Goal: Information Seeking & Learning: Learn about a topic

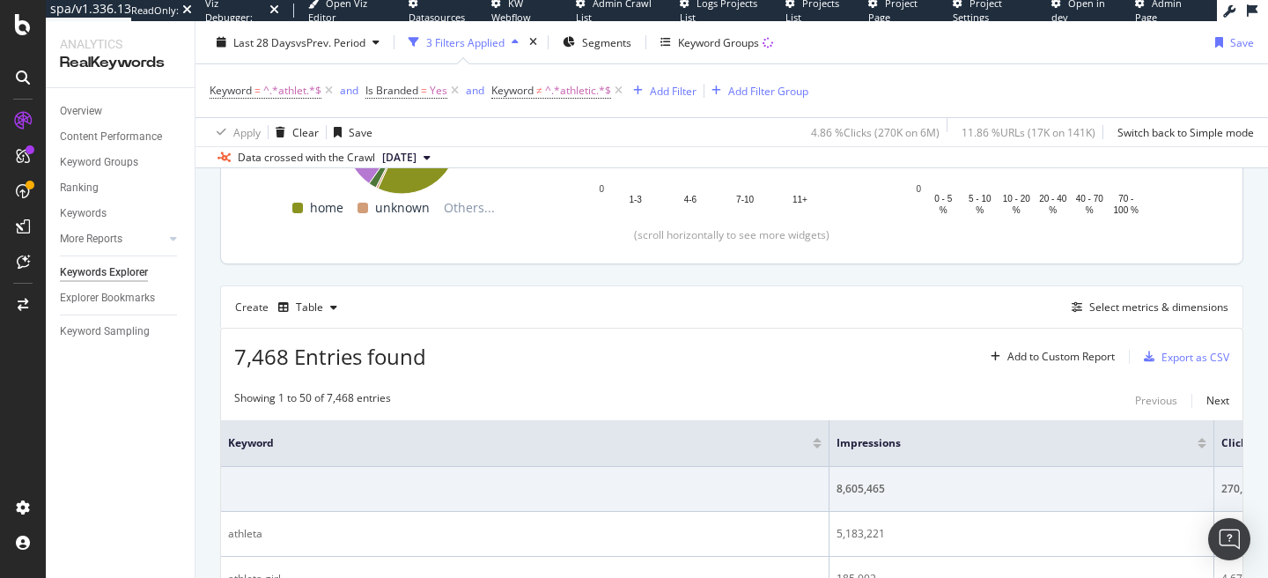
scroll to position [359, 0]
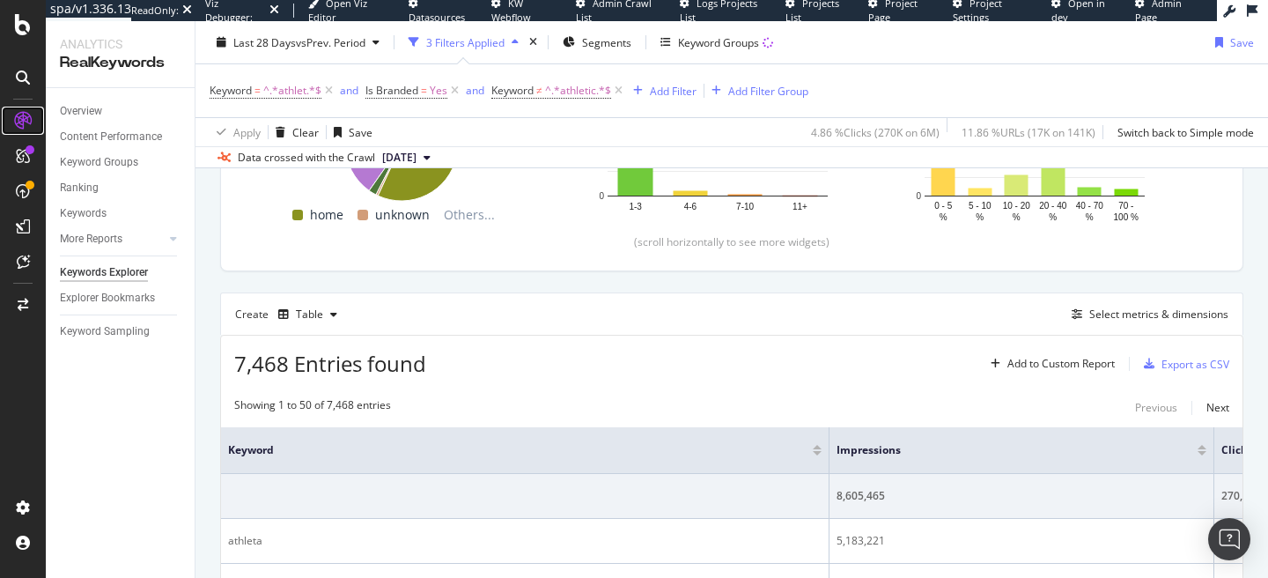
click at [18, 124] on icon at bounding box center [23, 121] width 18 height 18
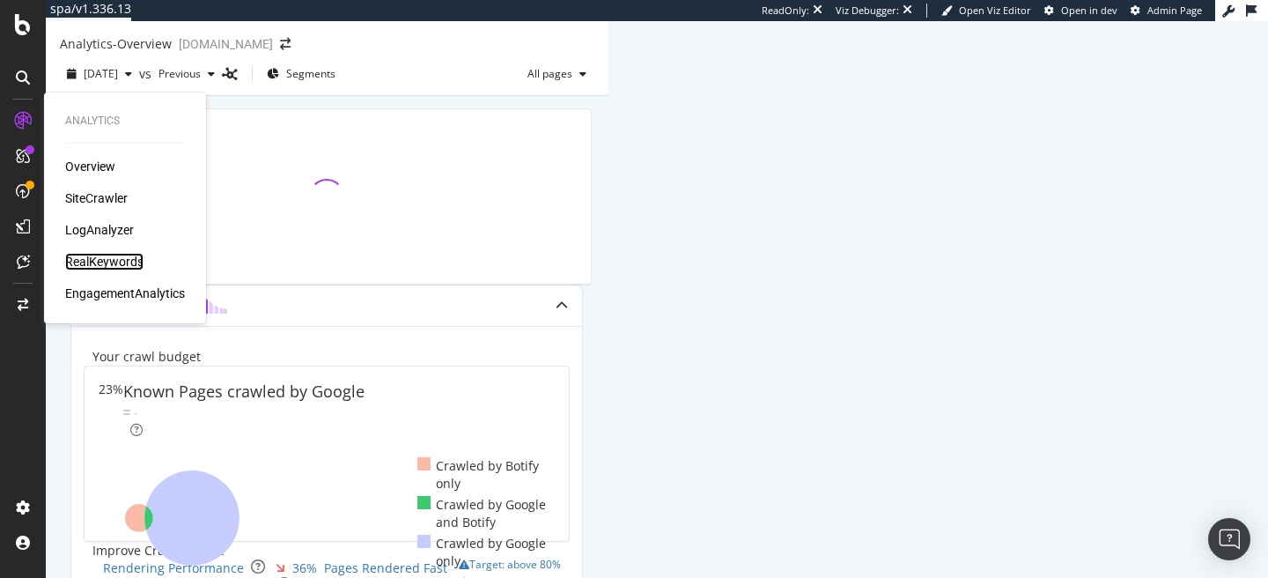
click at [105, 258] on div "RealKeywords" at bounding box center [104, 262] width 78 height 18
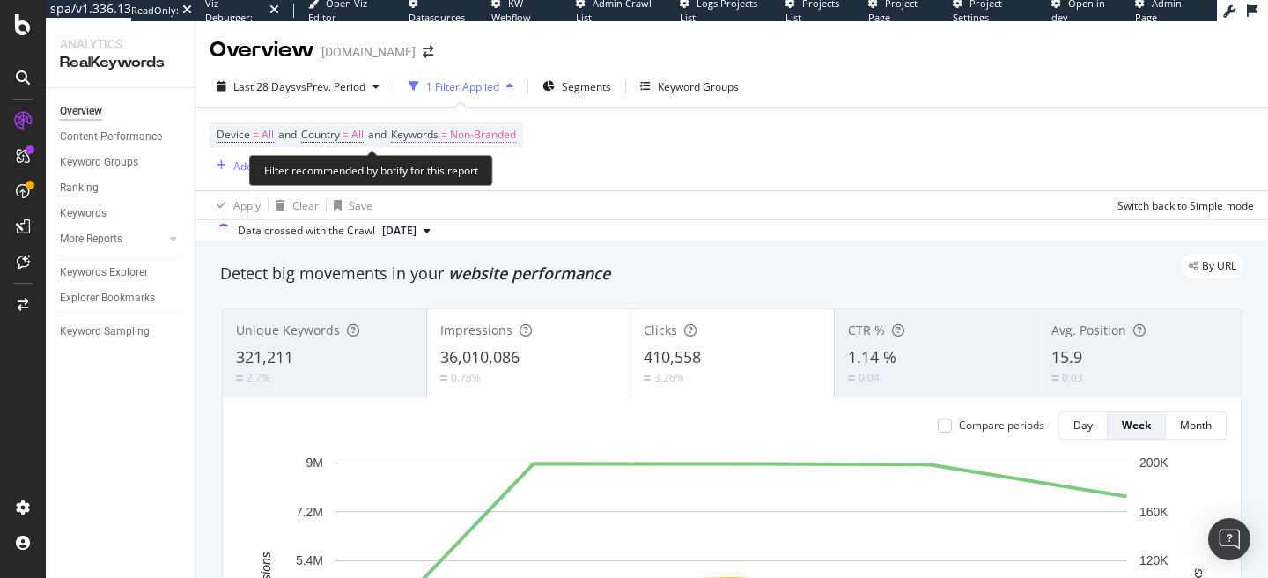
click at [484, 137] on span "Non-Branded" at bounding box center [483, 134] width 66 height 25
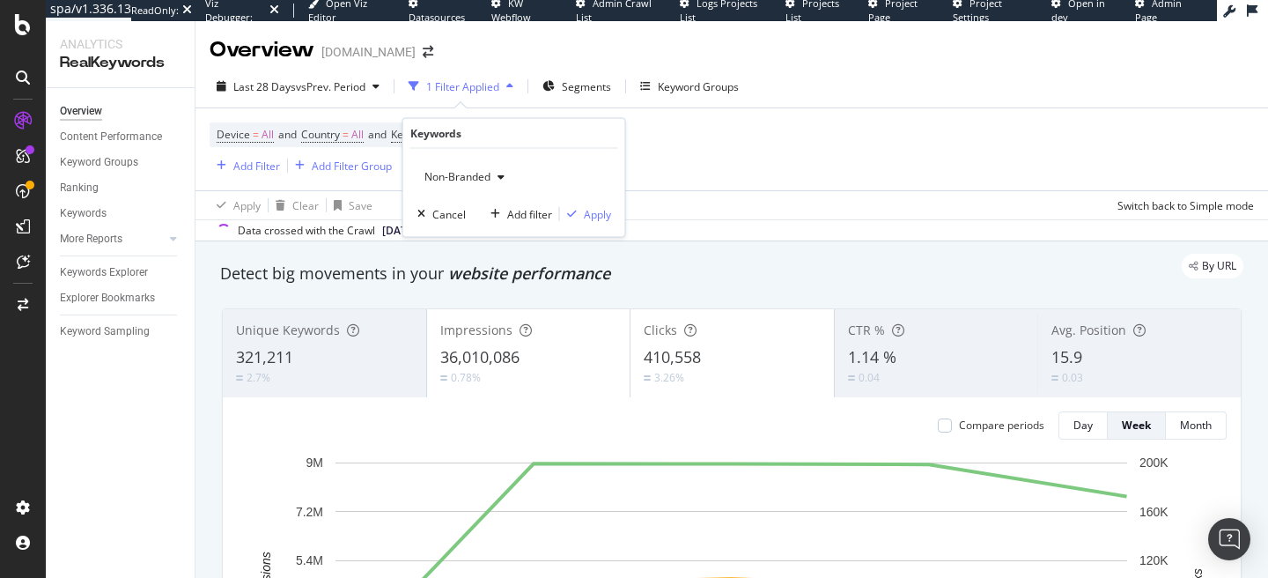
click at [477, 177] on span "Non-Branded" at bounding box center [453, 176] width 73 height 15
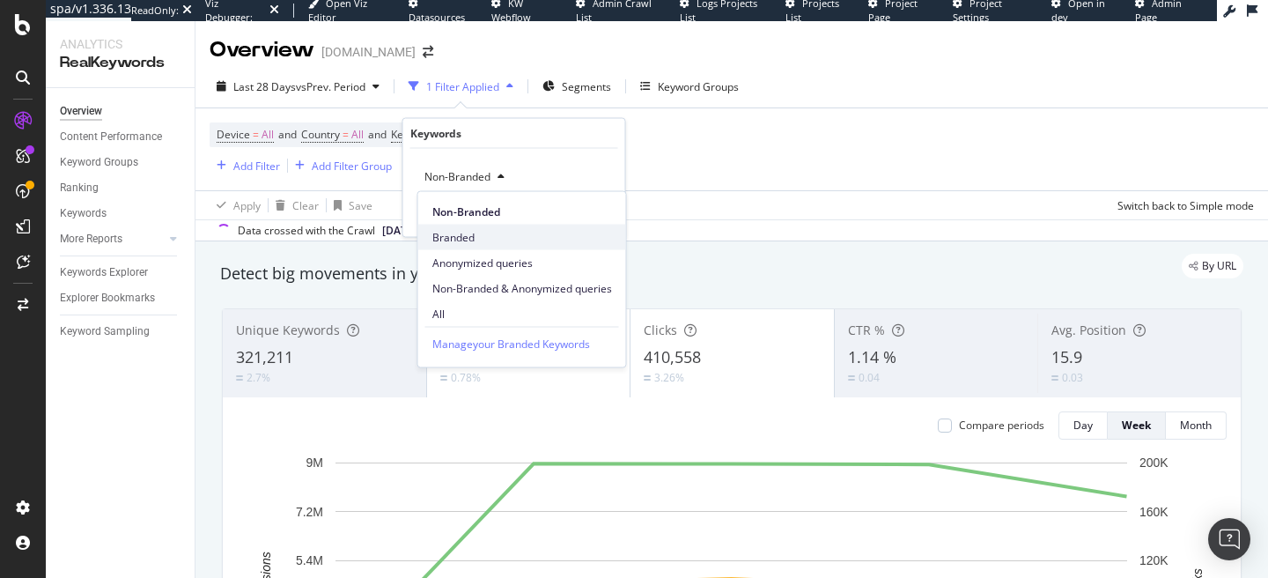
click at [470, 242] on span "Branded" at bounding box center [522, 237] width 180 height 16
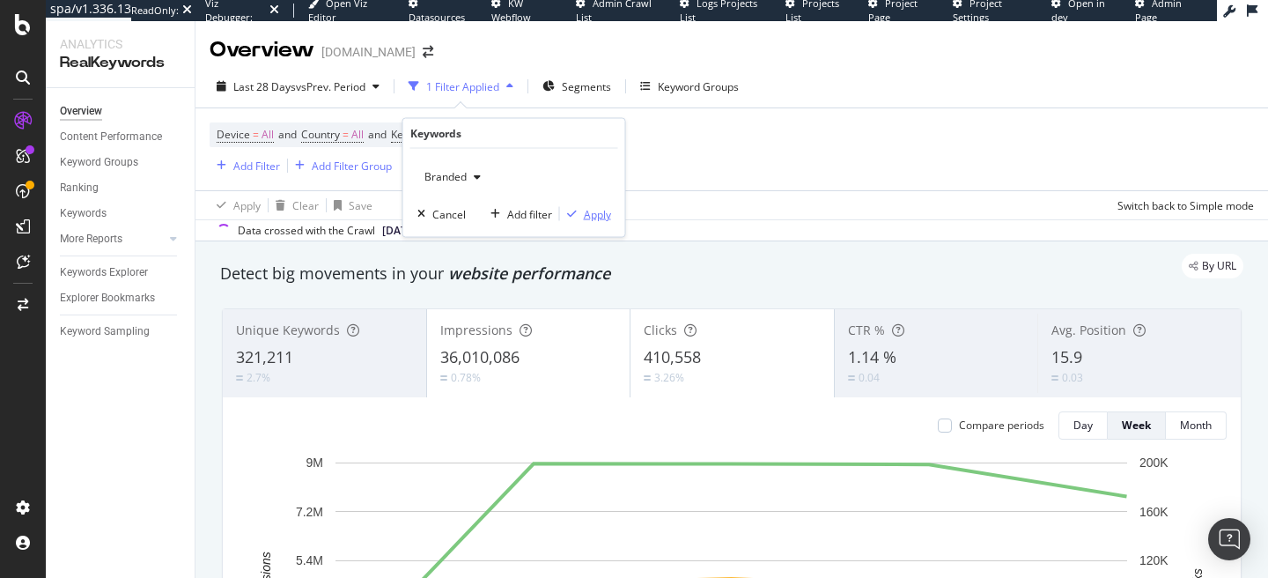
click at [589, 214] on div "Apply" at bounding box center [597, 213] width 27 height 15
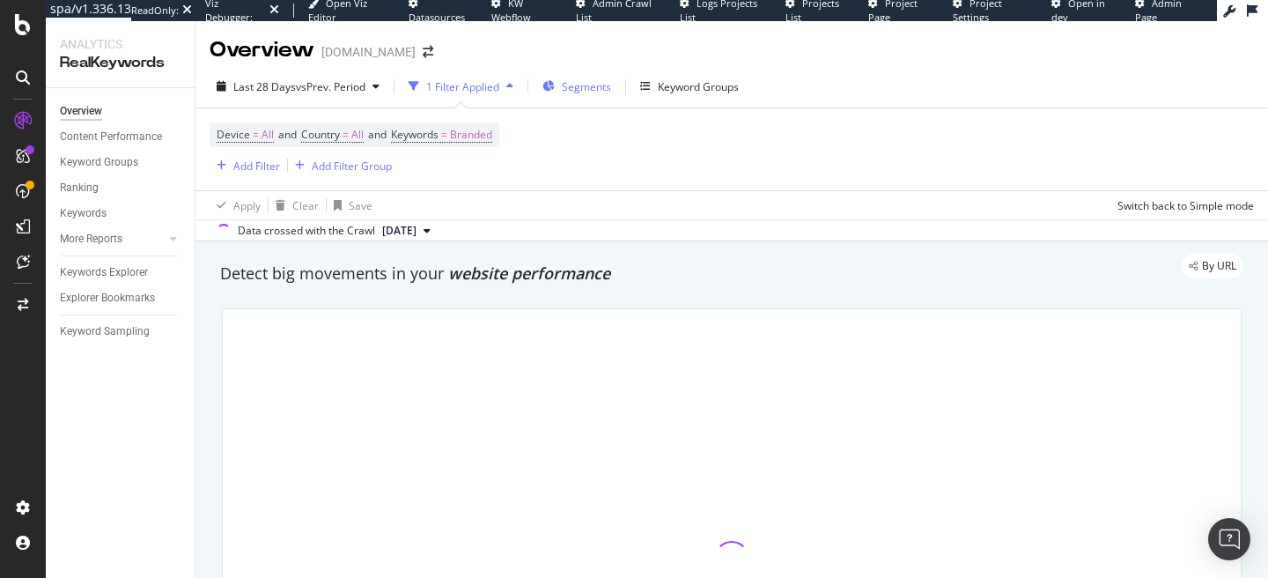
click at [578, 91] on span "Segments" at bounding box center [586, 86] width 49 height 15
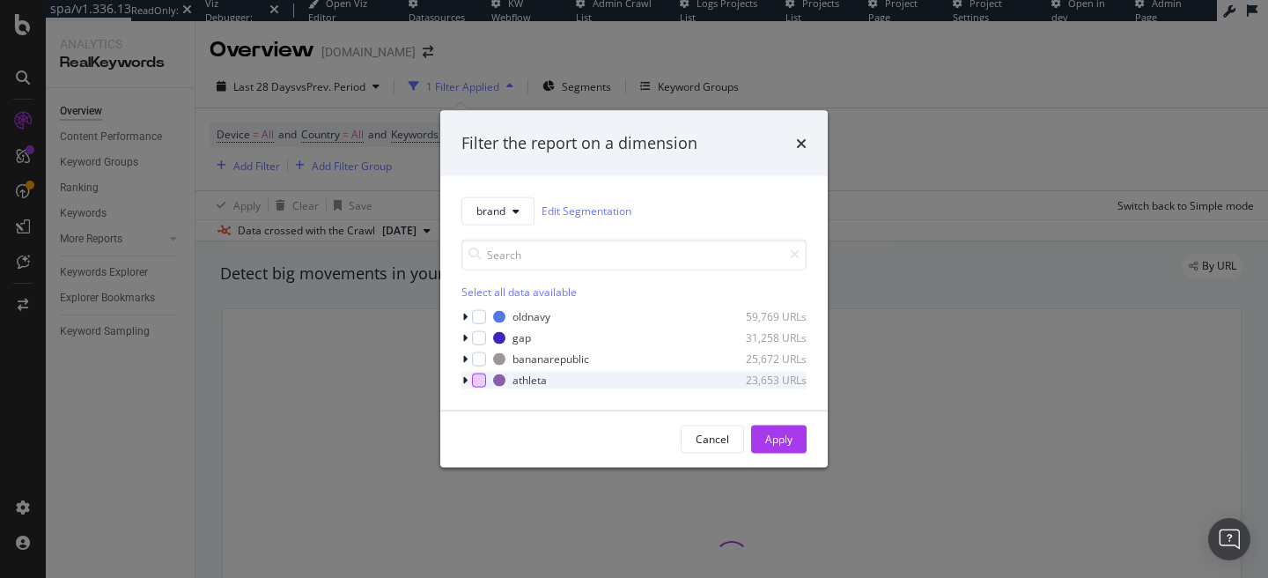
click at [475, 379] on div "modal" at bounding box center [479, 380] width 14 height 14
click at [774, 447] on div "Apply" at bounding box center [778, 438] width 27 height 26
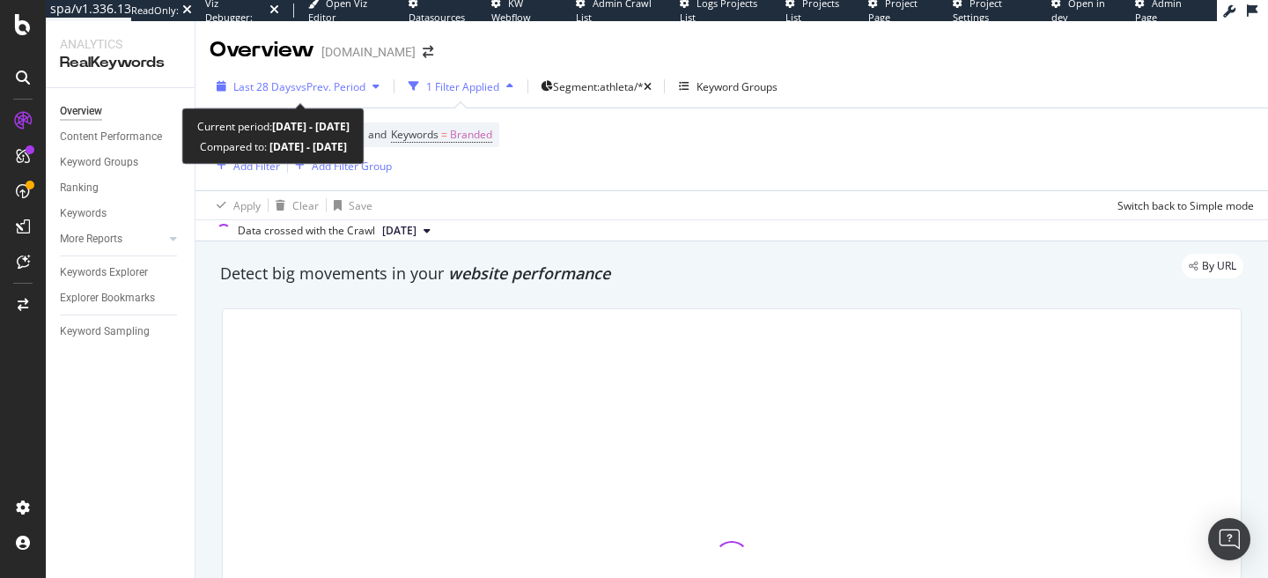
click at [358, 85] on span "vs Prev. Period" at bounding box center [331, 86] width 70 height 15
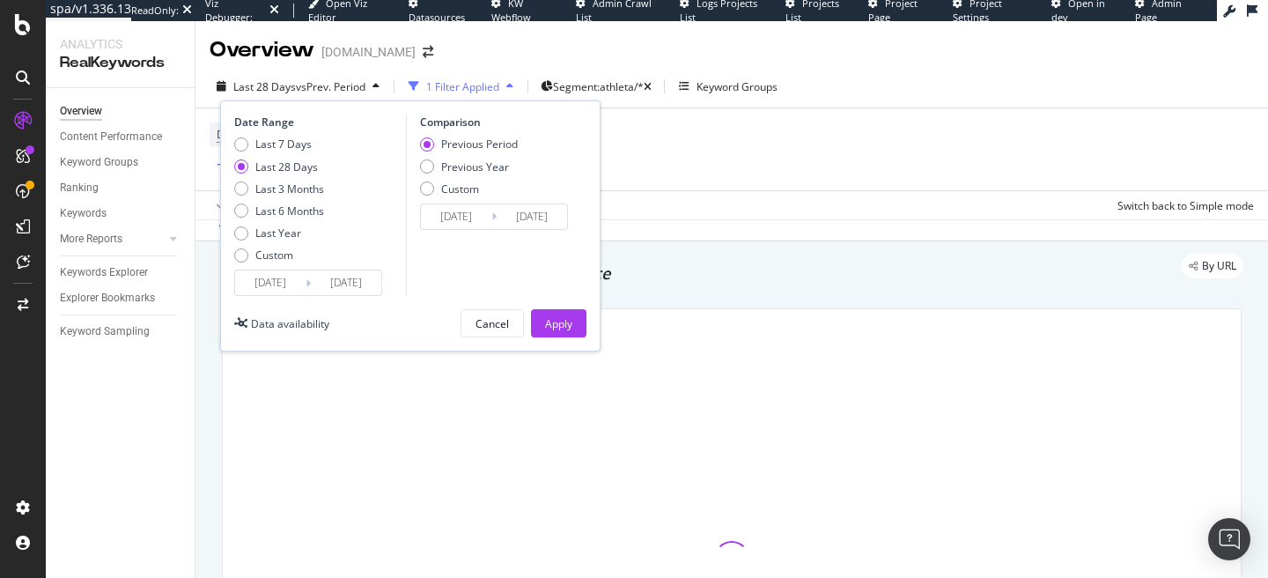
click at [278, 273] on input "[DATE]" at bounding box center [270, 282] width 70 height 25
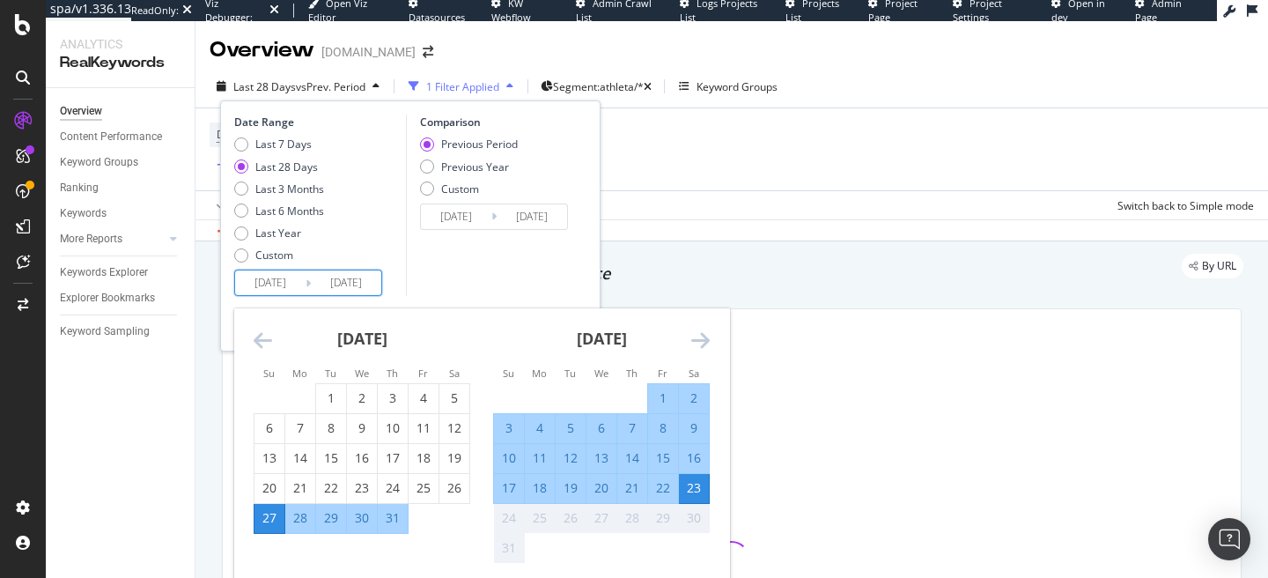
click at [259, 337] on icon "Move backward to switch to the previous month." at bounding box center [263, 339] width 18 height 21
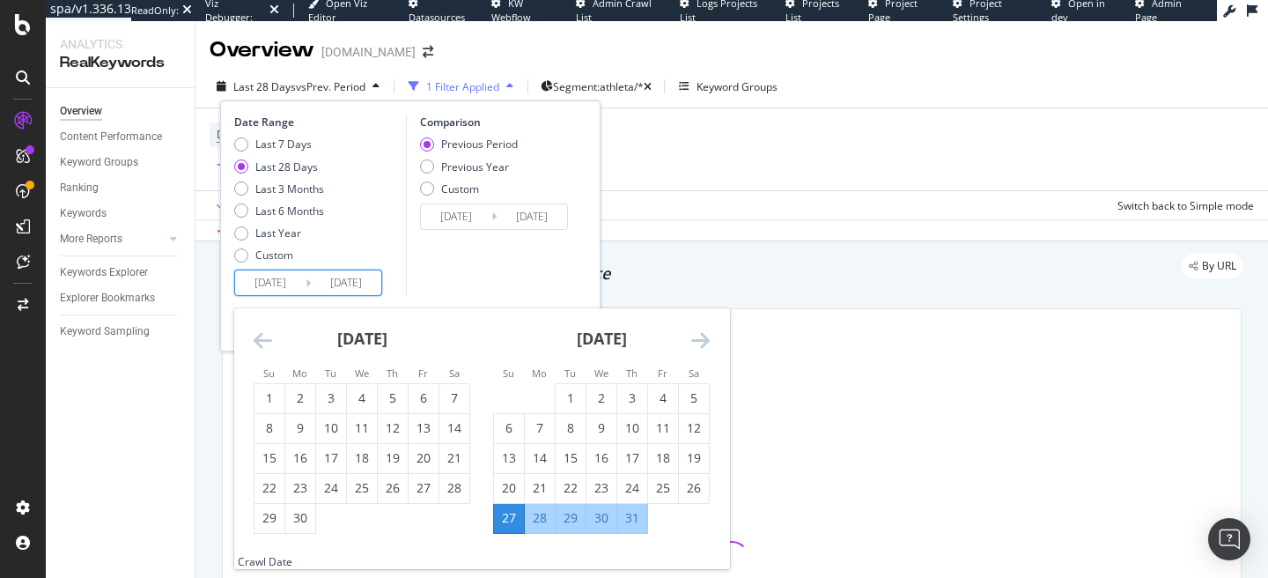
click at [261, 337] on icon "Move backward to switch to the previous month." at bounding box center [263, 339] width 18 height 21
click at [337, 432] on div "6" at bounding box center [331, 428] width 30 height 18
type input "[DATE]"
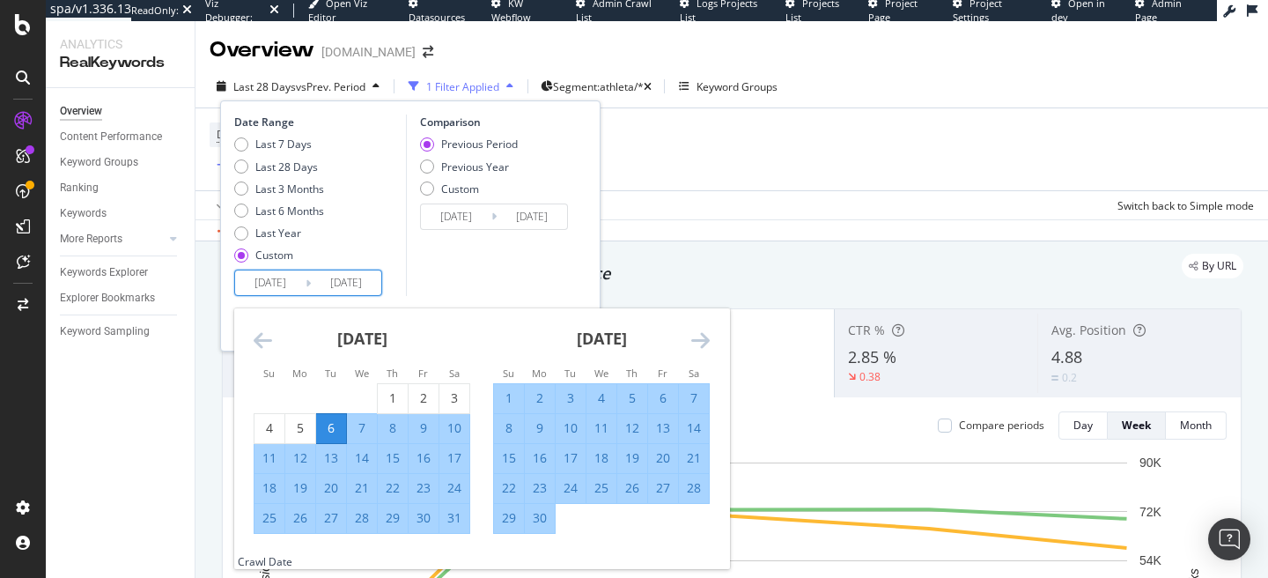
click at [713, 336] on div "[DATE] 1 2 3 4 5 6 7 8 9 10 11 12 13 14 15 16 17 18 19 20 21 22 23 24 25 26 27 …" at bounding box center [602, 420] width 240 height 225
click at [698, 340] on icon "Move forward to switch to the next month." at bounding box center [700, 339] width 18 height 21
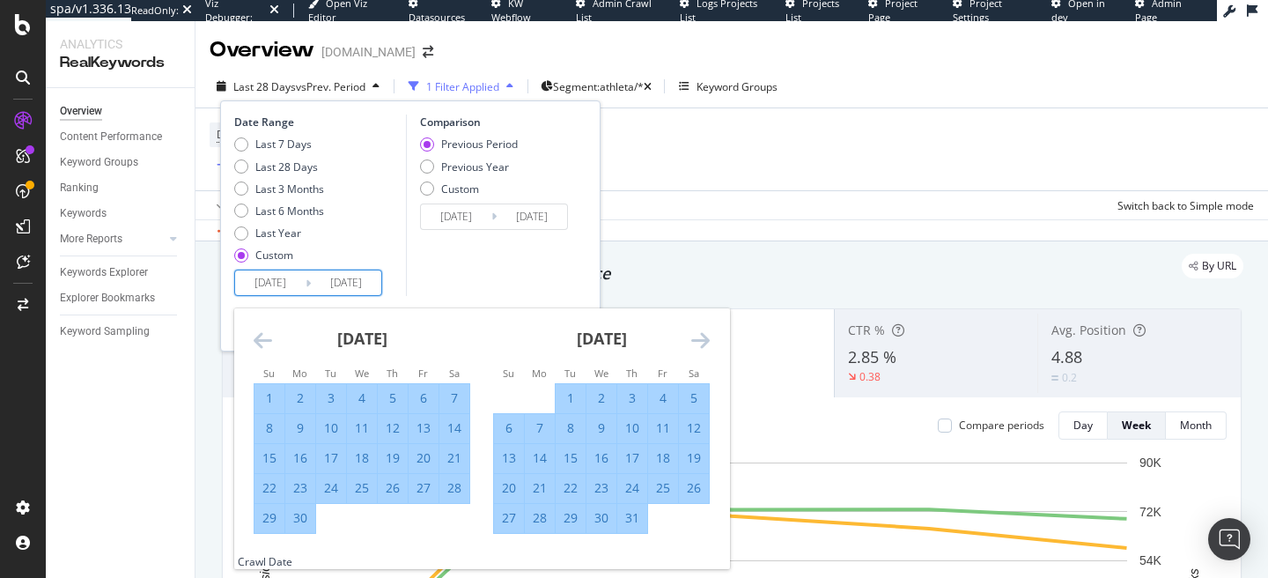
click at [698, 340] on icon "Move forward to switch to the next month." at bounding box center [700, 339] width 18 height 21
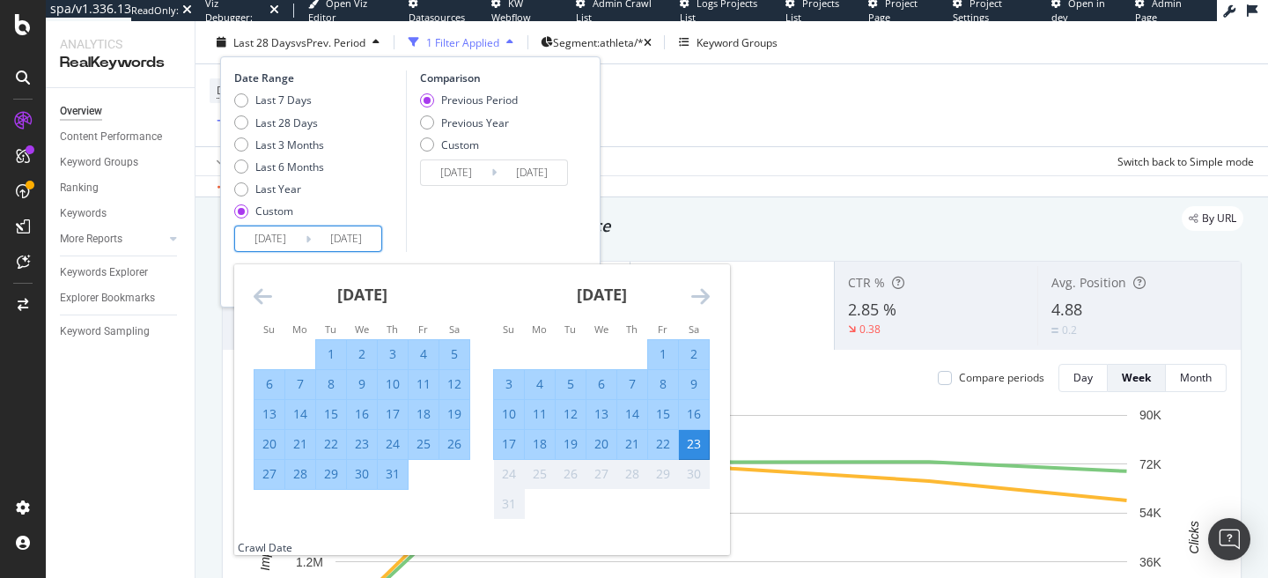
scroll to position [54, 0]
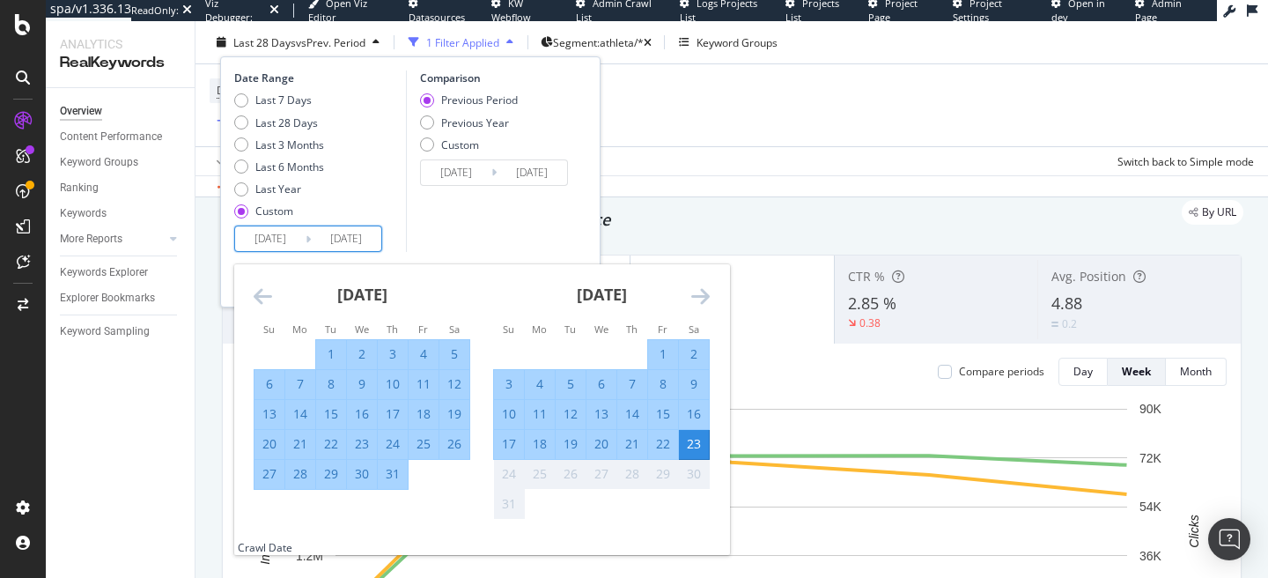
click at [551, 217] on div "Comparison Previous Period Previous Year Custom [DATE] Navigate forward to inte…" at bounding box center [489, 160] width 167 height 181
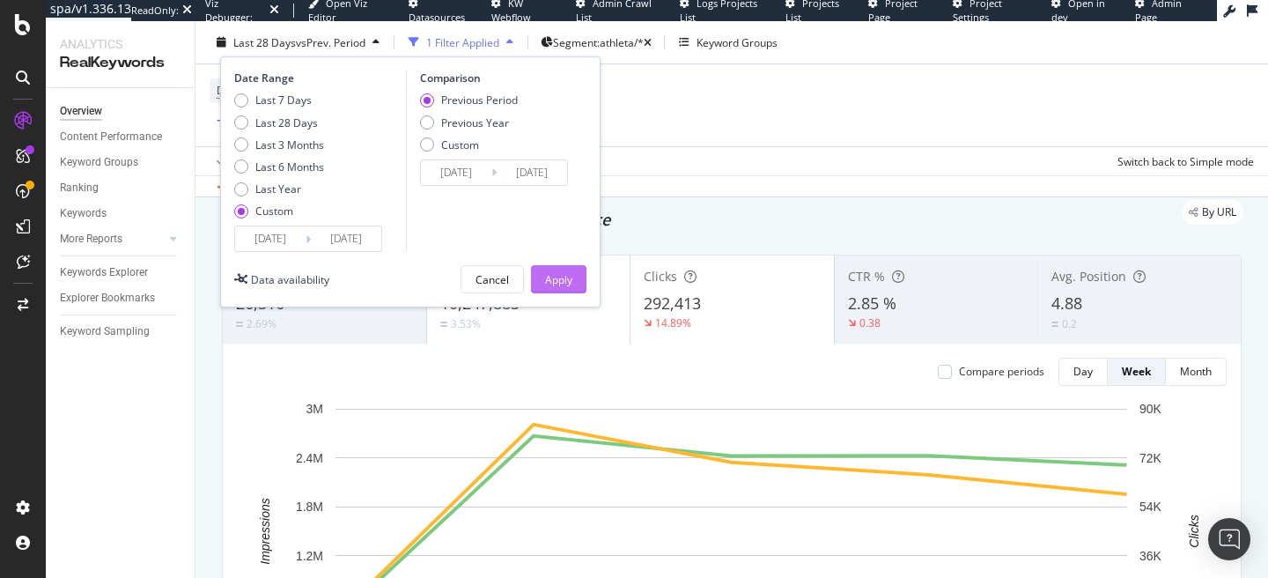
click at [571, 287] on div "Apply" at bounding box center [558, 279] width 27 height 26
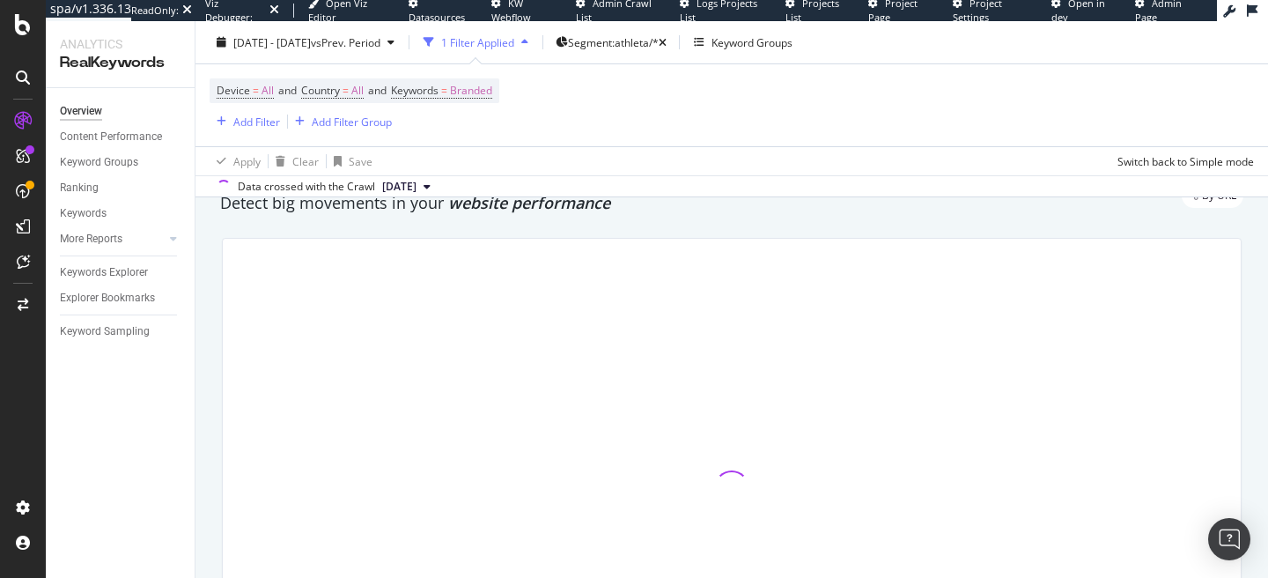
scroll to position [73, 0]
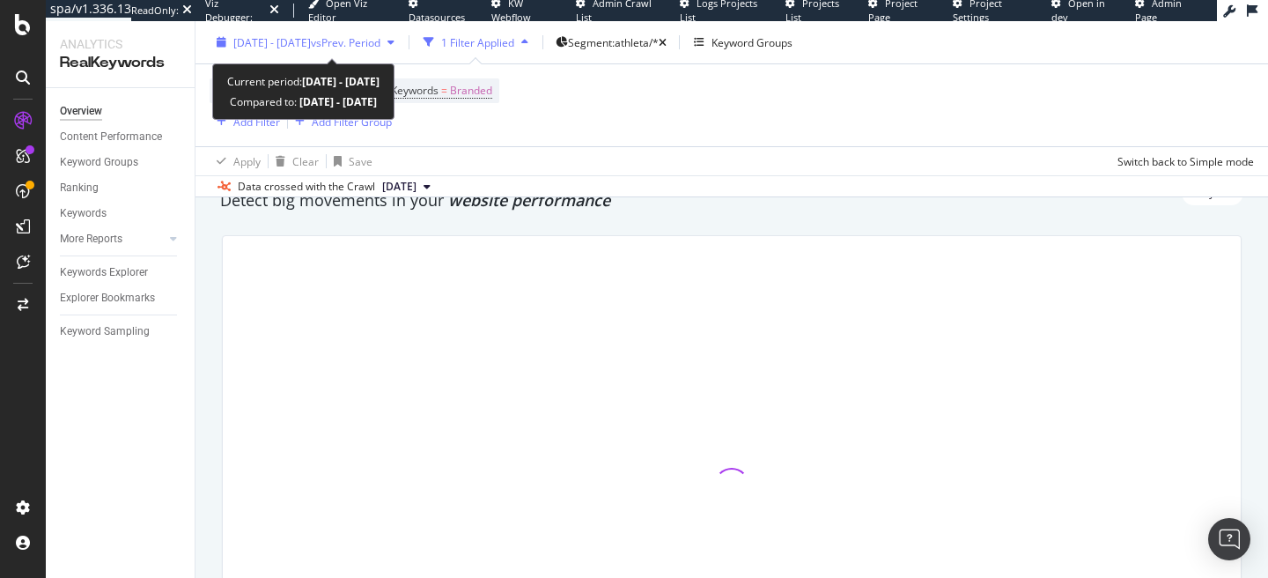
click at [402, 55] on button "[DATE] - [DATE] vs Prev. Period" at bounding box center [306, 42] width 192 height 28
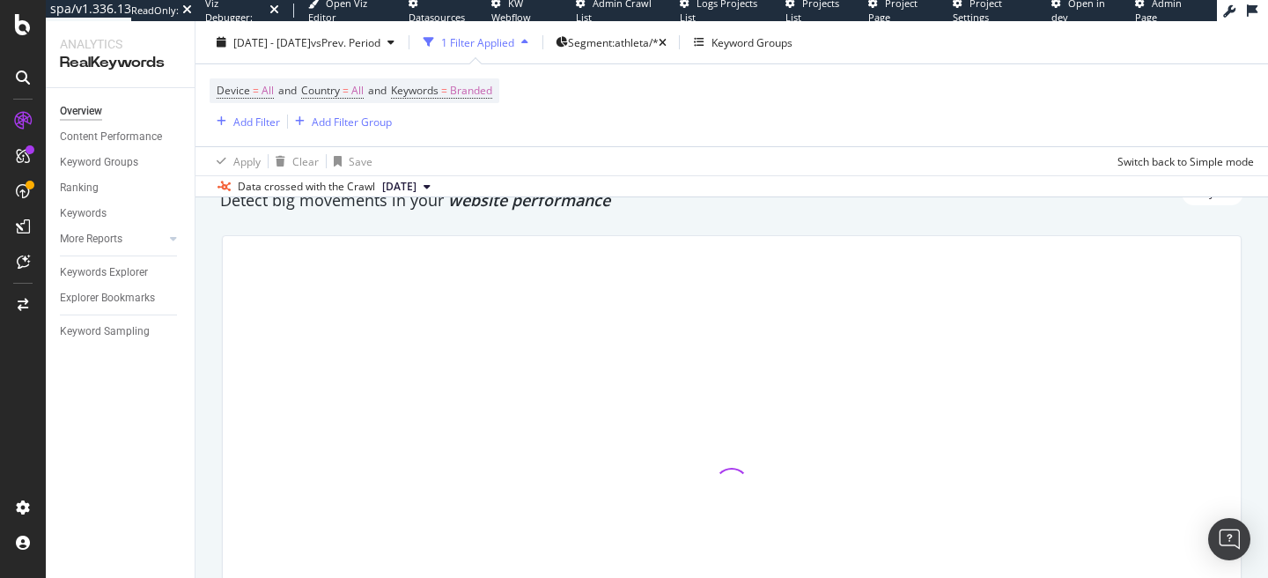
click at [718, 71] on div "Device = All and Country = All and Keywords = Branded Add Filter Add Filter Gro…" at bounding box center [732, 105] width 1045 height 82
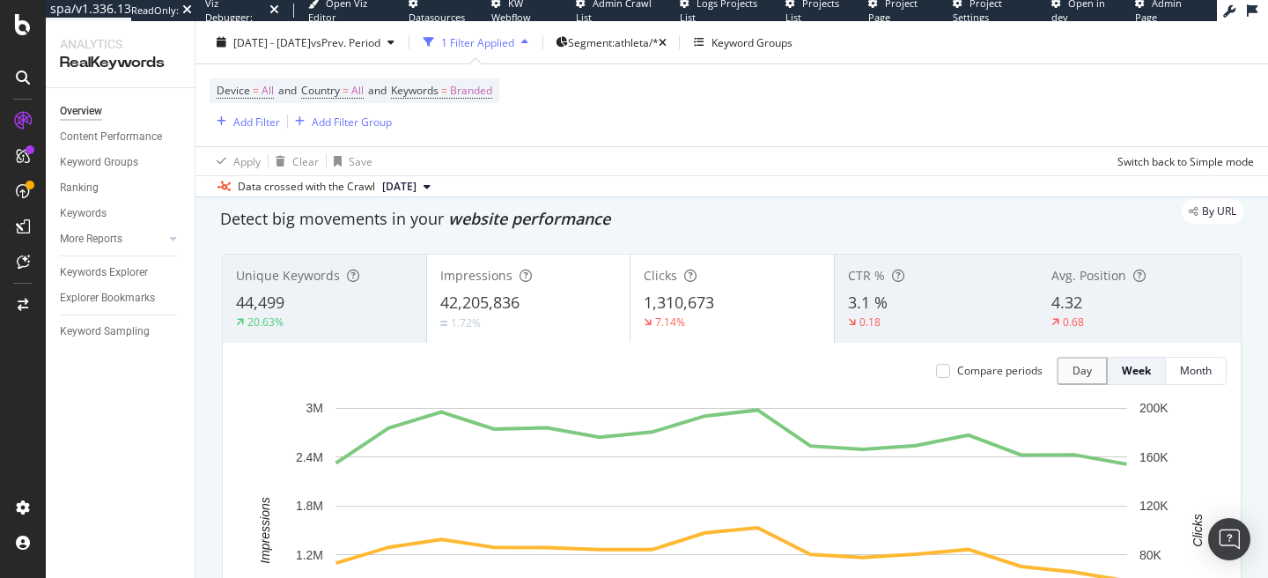
scroll to position [0, 0]
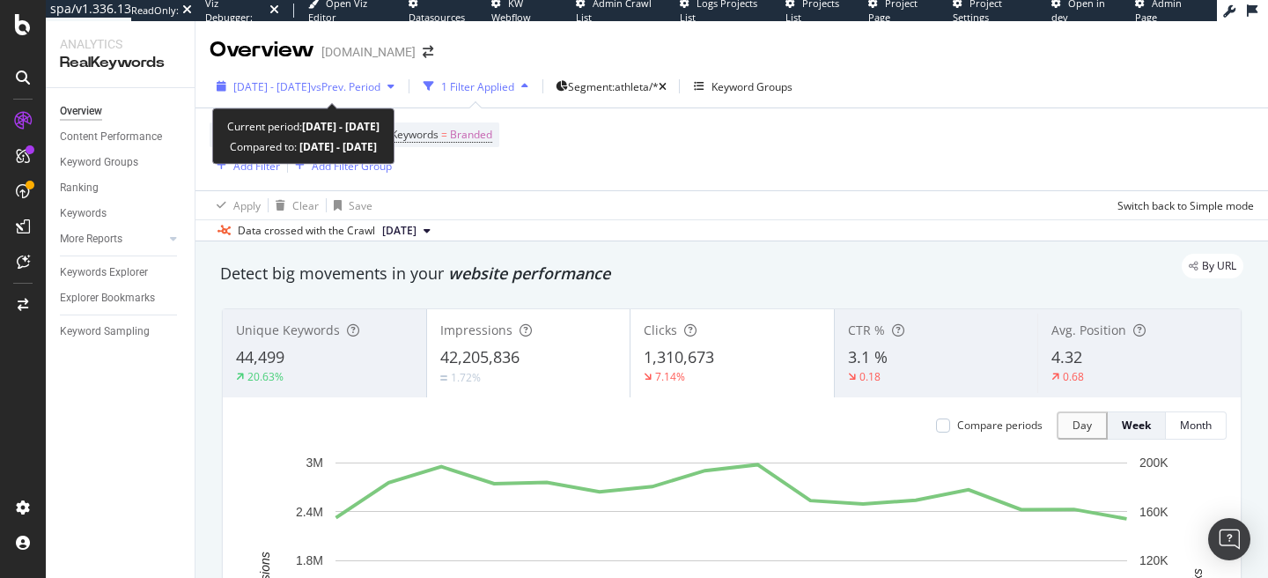
click at [380, 86] on span "vs Prev. Period" at bounding box center [346, 86] width 70 height 15
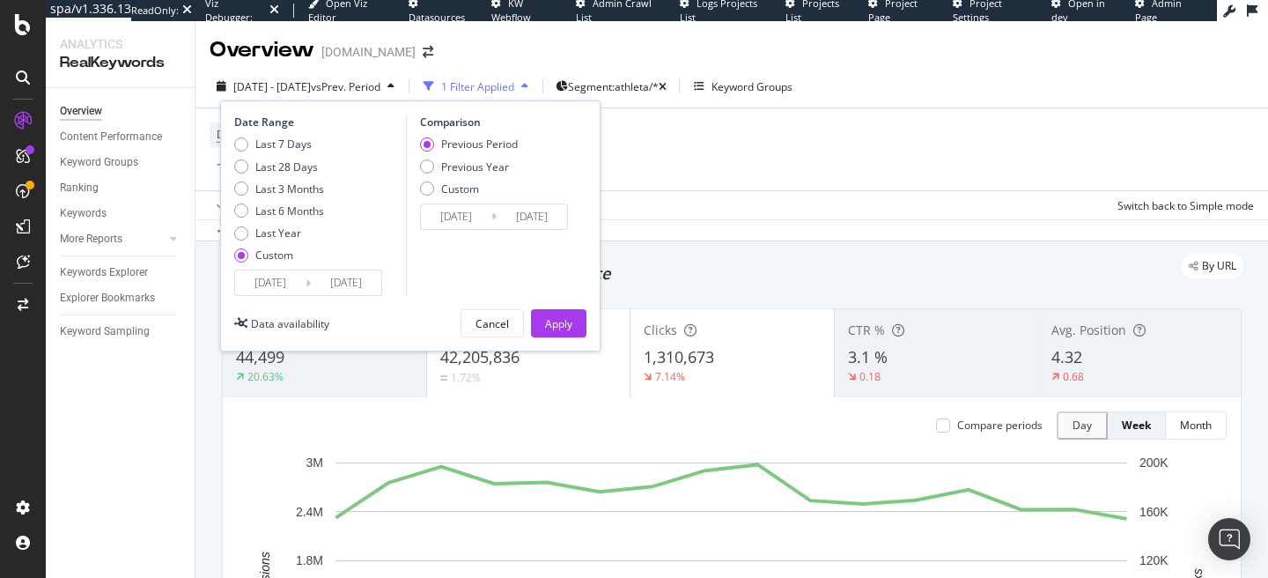
click at [347, 291] on input "[DATE]" at bounding box center [346, 282] width 70 height 25
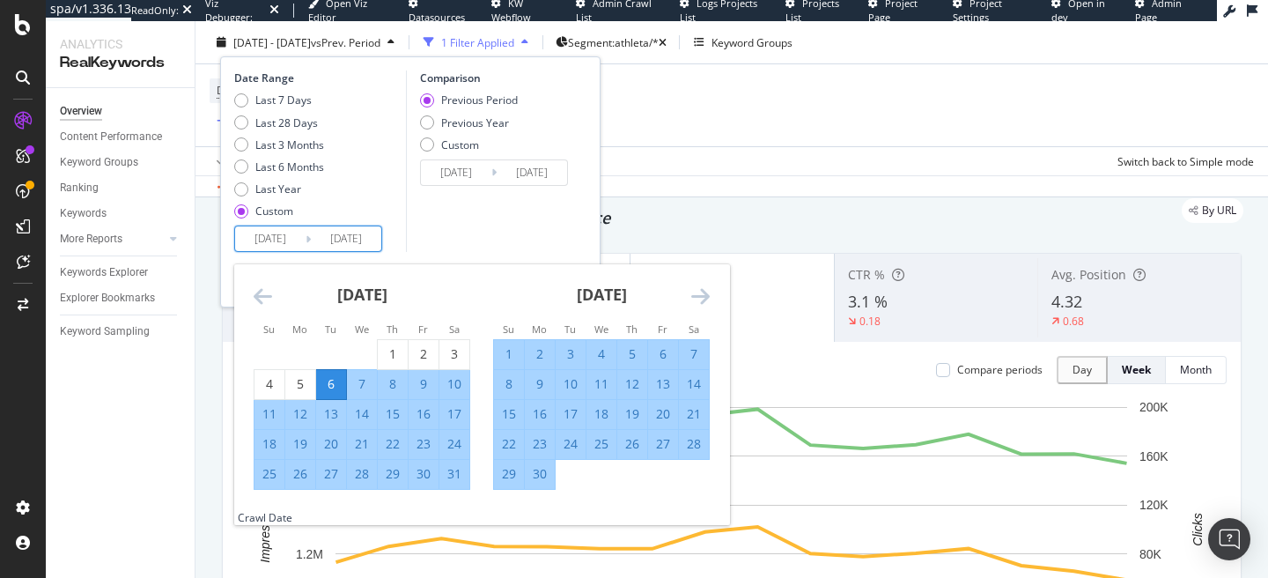
scroll to position [67, 0]
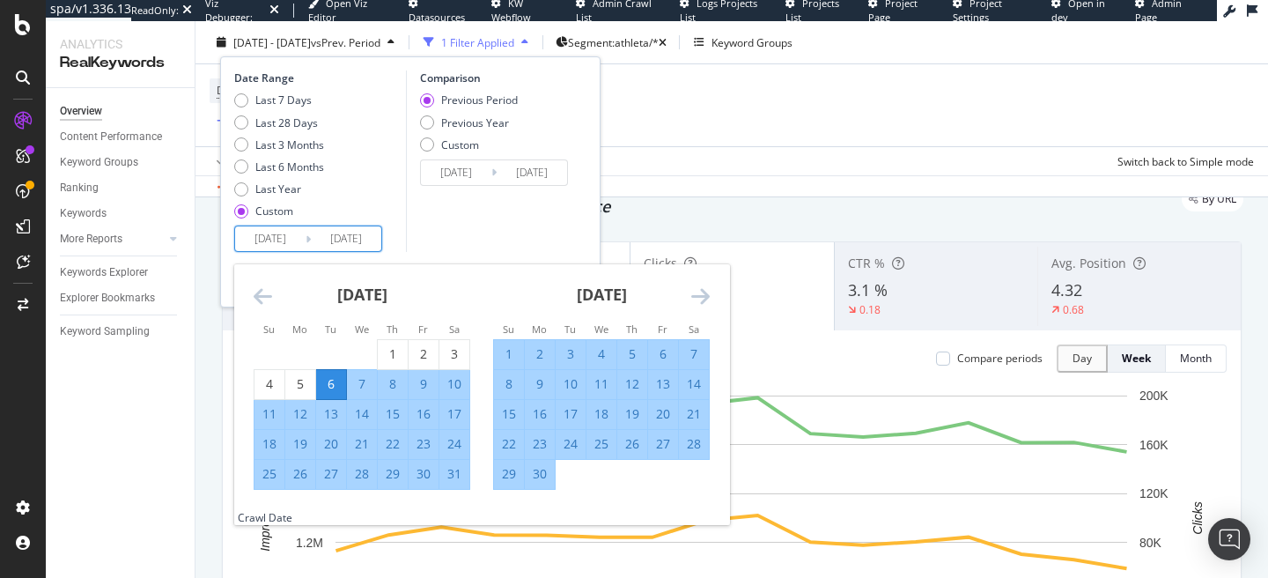
click at [698, 293] on icon "Move forward to switch to the next month." at bounding box center [700, 295] width 18 height 21
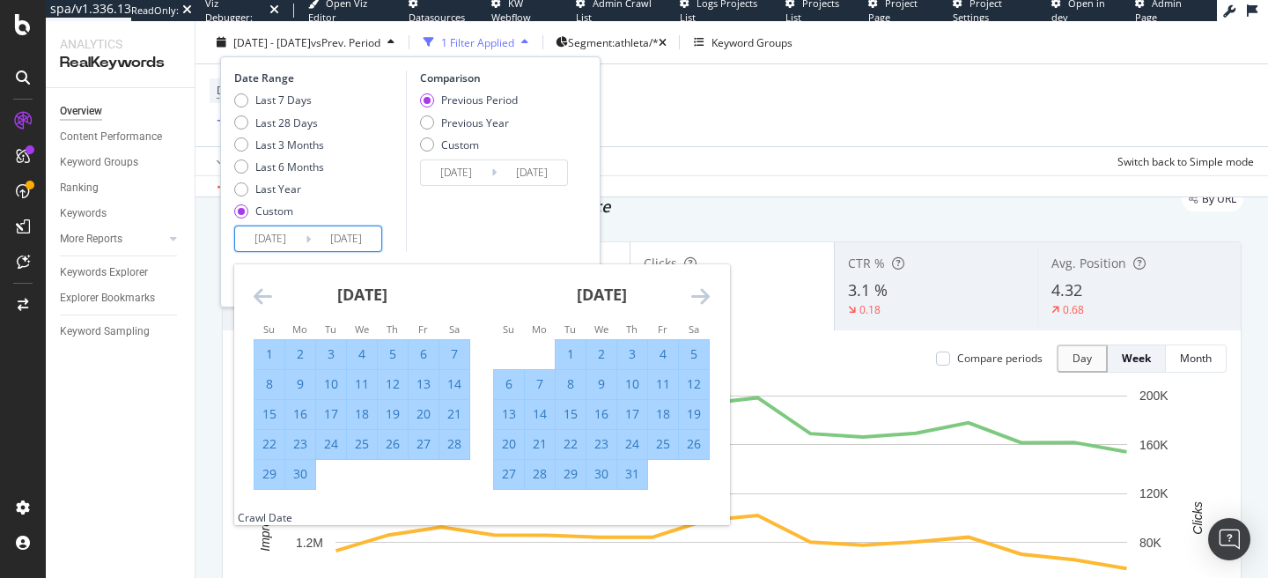
click at [698, 293] on icon "Move forward to switch to the next month." at bounding box center [700, 295] width 18 height 21
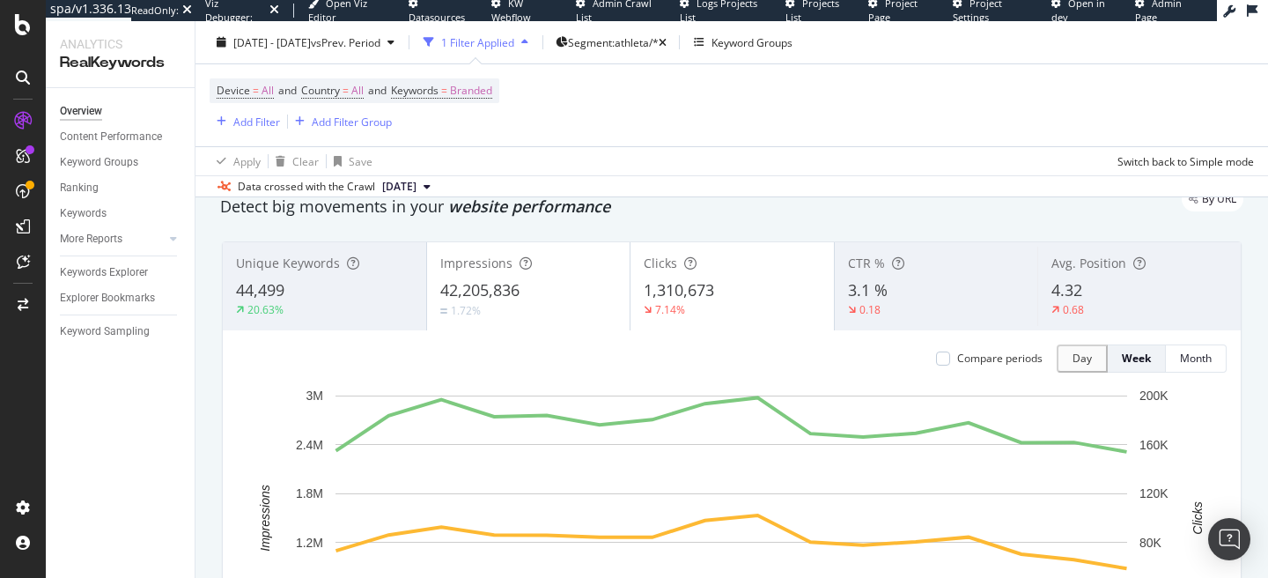
click at [838, 169] on div "Apply Clear Save Switch back to Simple mode" at bounding box center [732, 160] width 1073 height 29
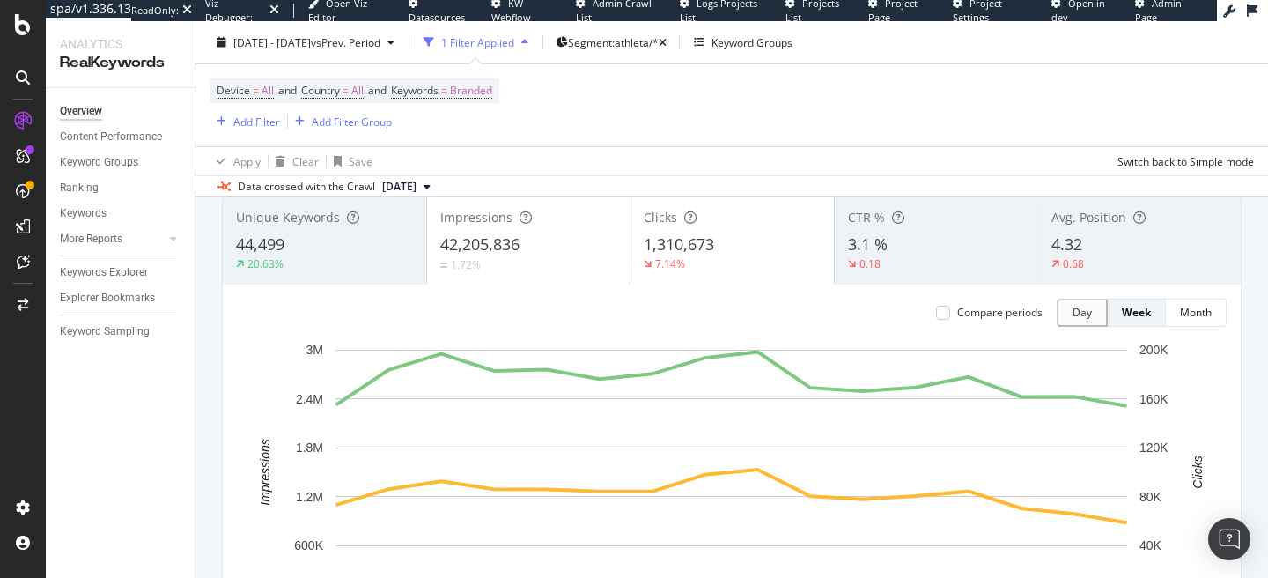
scroll to position [142, 0]
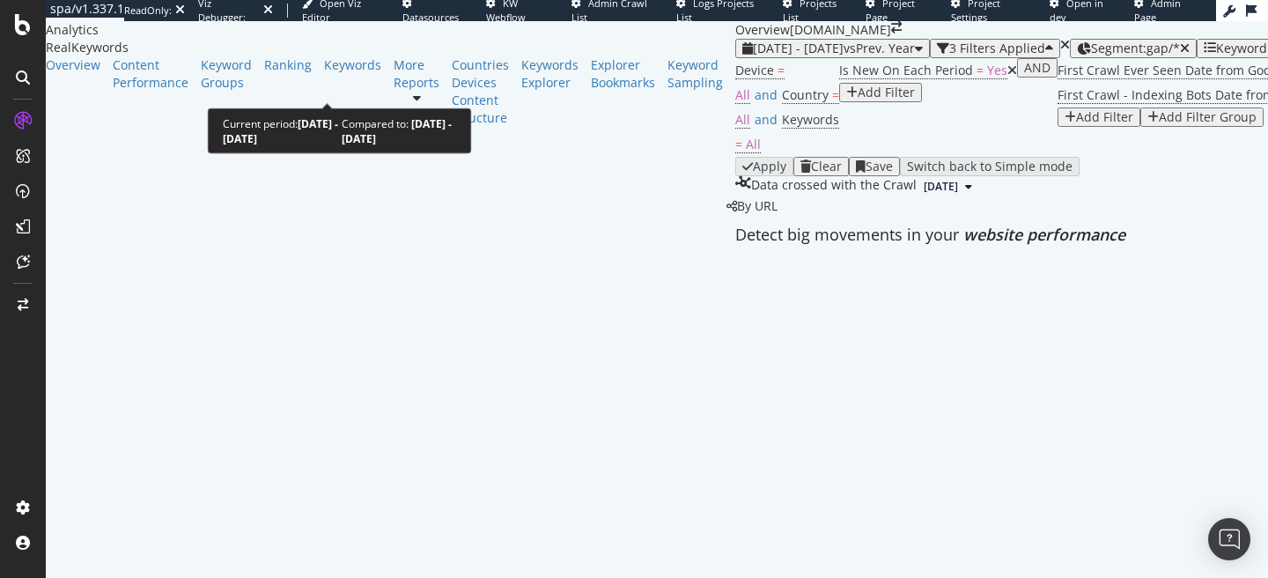
click at [844, 56] on span "vs Prev. Year" at bounding box center [879, 48] width 71 height 17
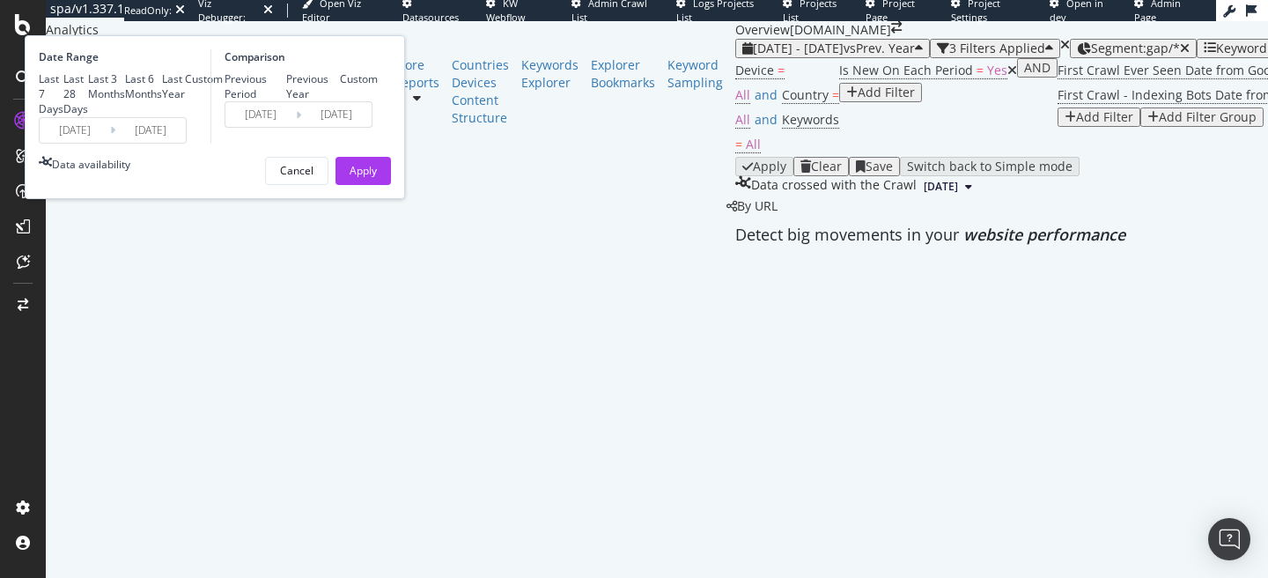
click at [186, 143] on input "[DATE]" at bounding box center [150, 130] width 70 height 25
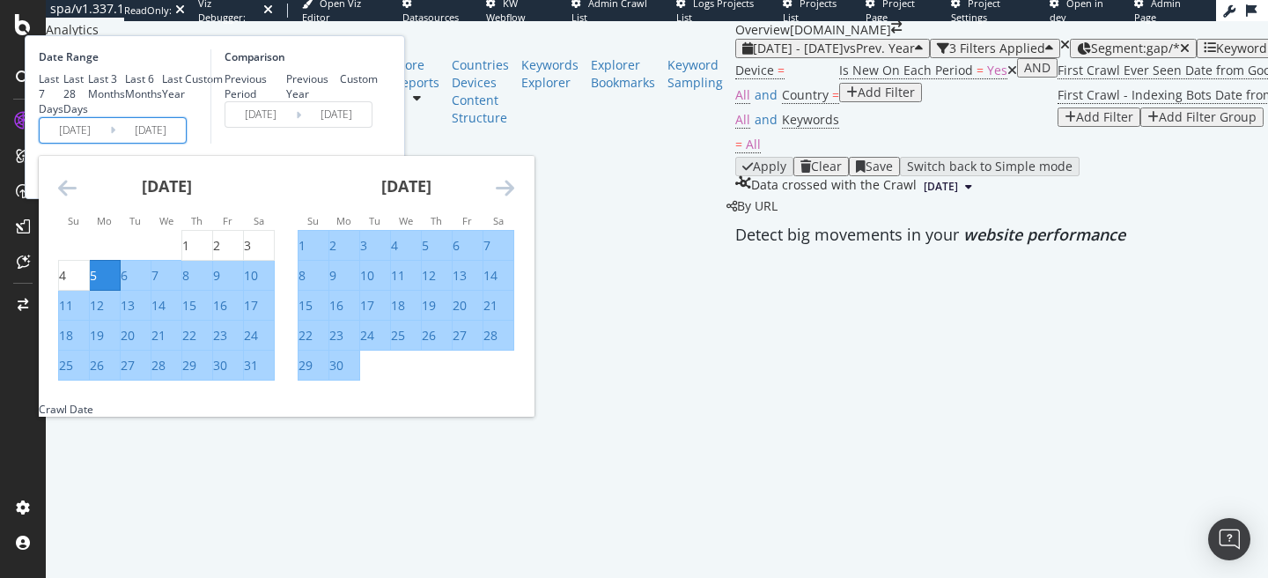
click at [514, 198] on icon "Move forward to switch to the next month." at bounding box center [505, 187] width 18 height 21
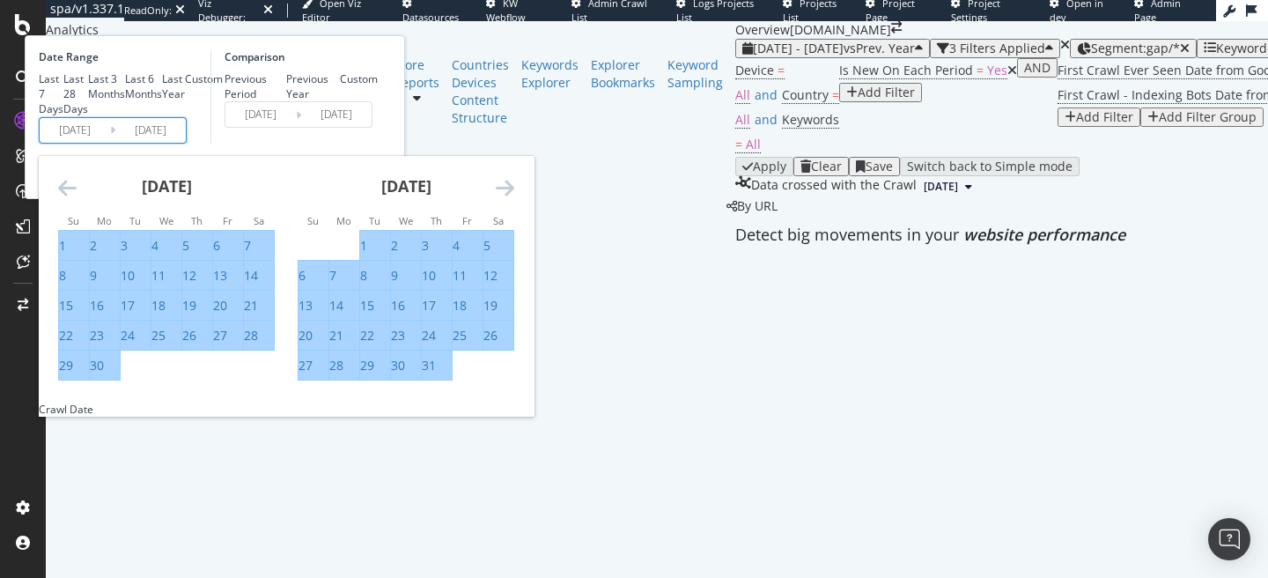
click at [514, 198] on icon "Move forward to switch to the next month." at bounding box center [505, 187] width 18 height 21
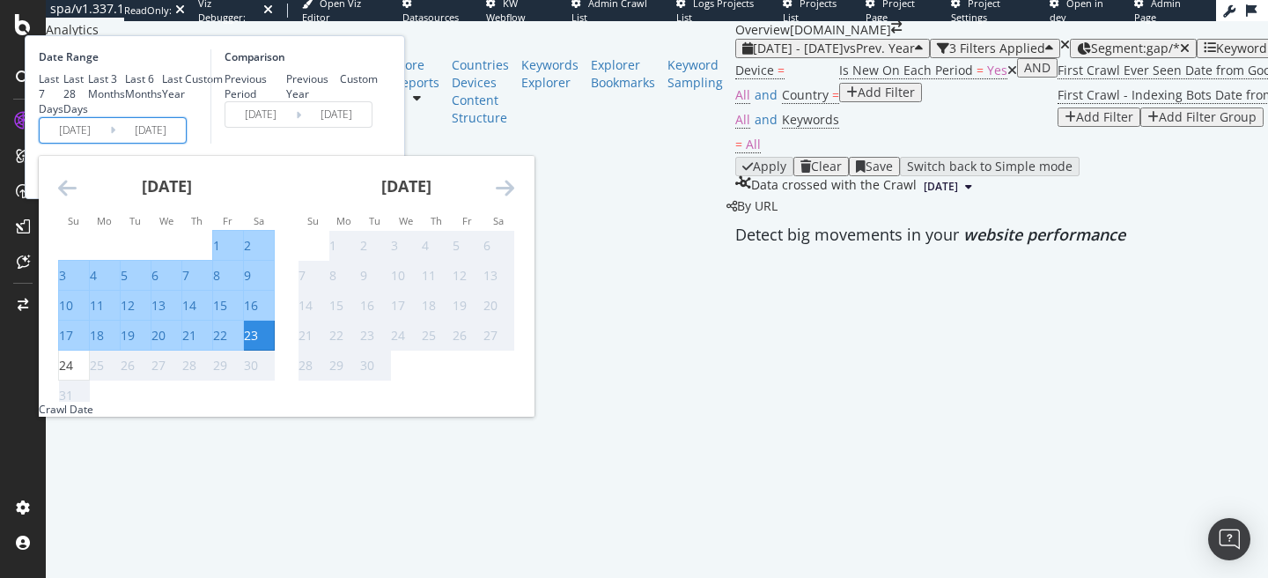
click at [274, 231] on div "[DATE]" at bounding box center [166, 193] width 217 height 75
click at [77, 198] on icon "Move backward to switch to the previous month." at bounding box center [67, 187] width 18 height 21
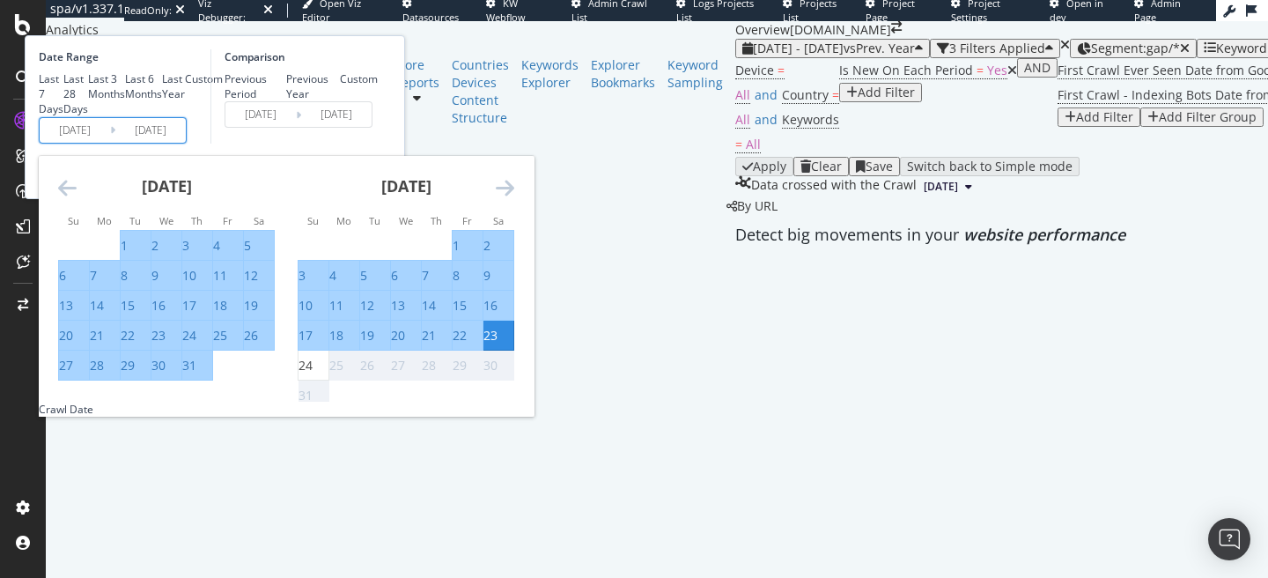
click at [77, 198] on icon "Move backward to switch to the previous month." at bounding box center [67, 187] width 18 height 21
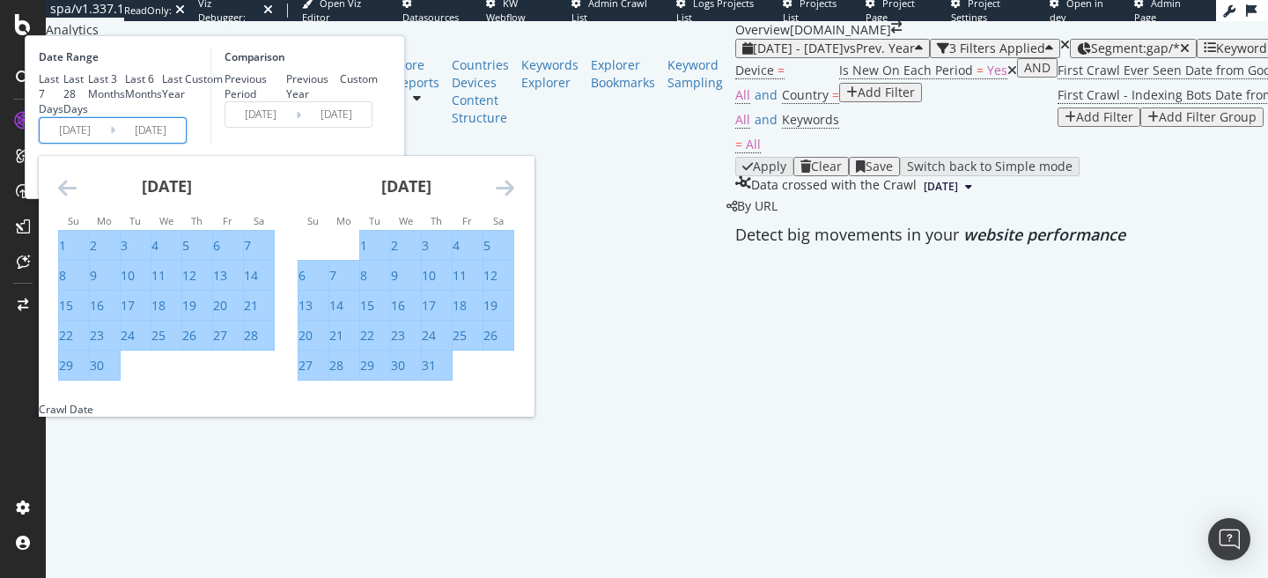
click at [77, 198] on icon "Move backward to switch to the previous month." at bounding box center [67, 187] width 18 height 21
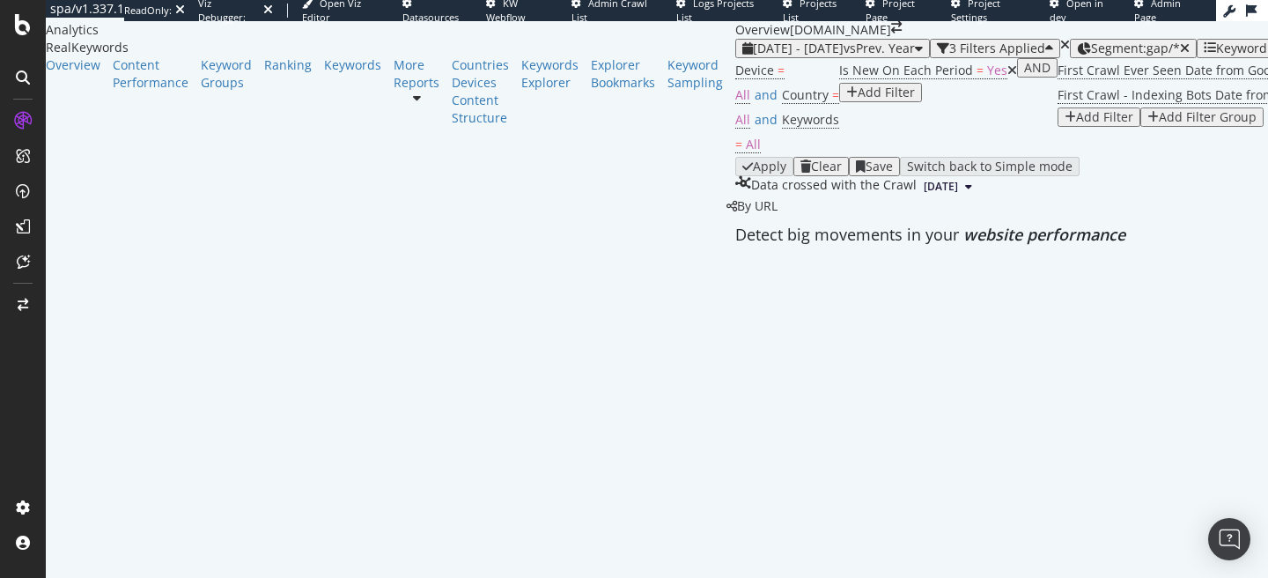
click at [802, 197] on div "Data crossed with the Crawl 2025 Aug. 20th" at bounding box center [1089, 186] width 709 height 21
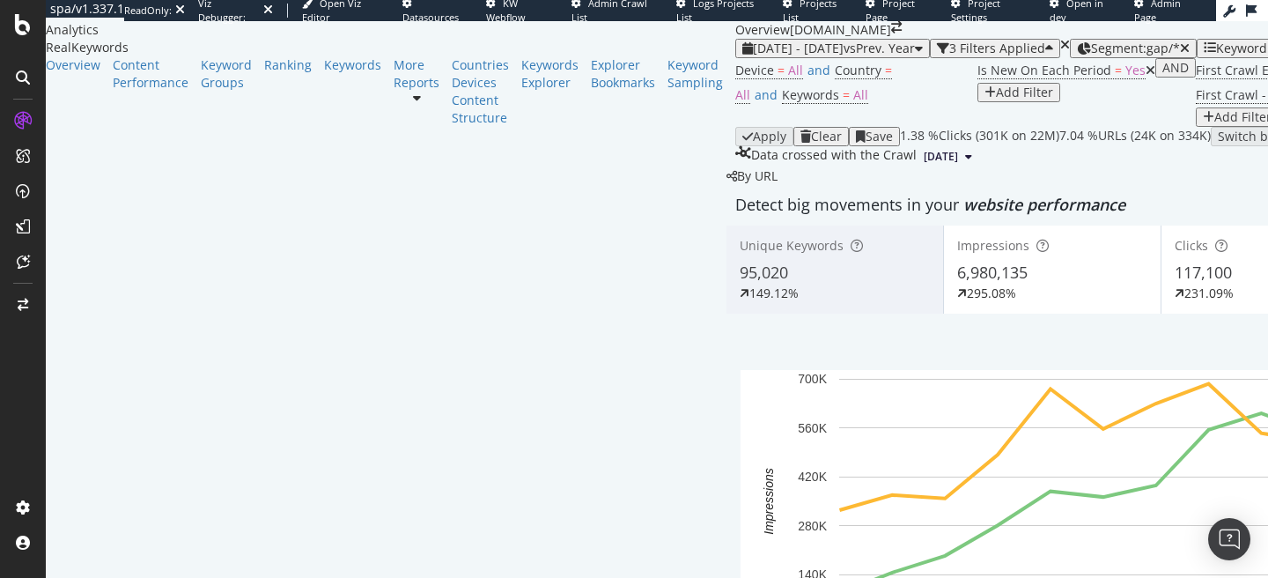
click at [1045, 55] on div "button" at bounding box center [1049, 48] width 8 height 12
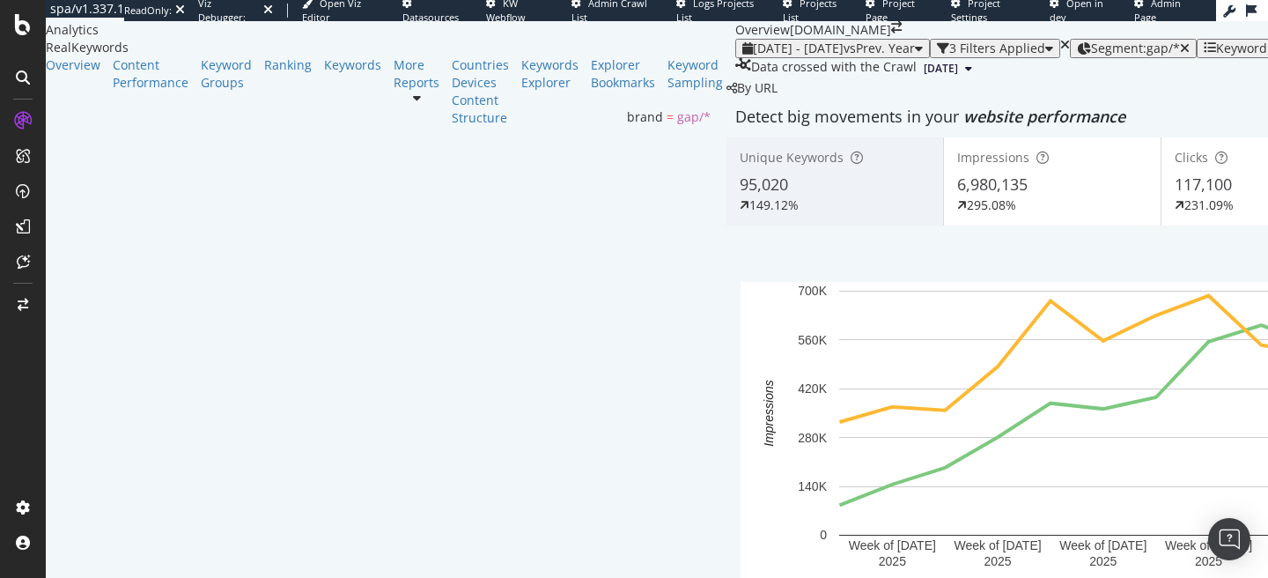
click at [1091, 56] on span "Segment: gap/*" at bounding box center [1135, 48] width 89 height 17
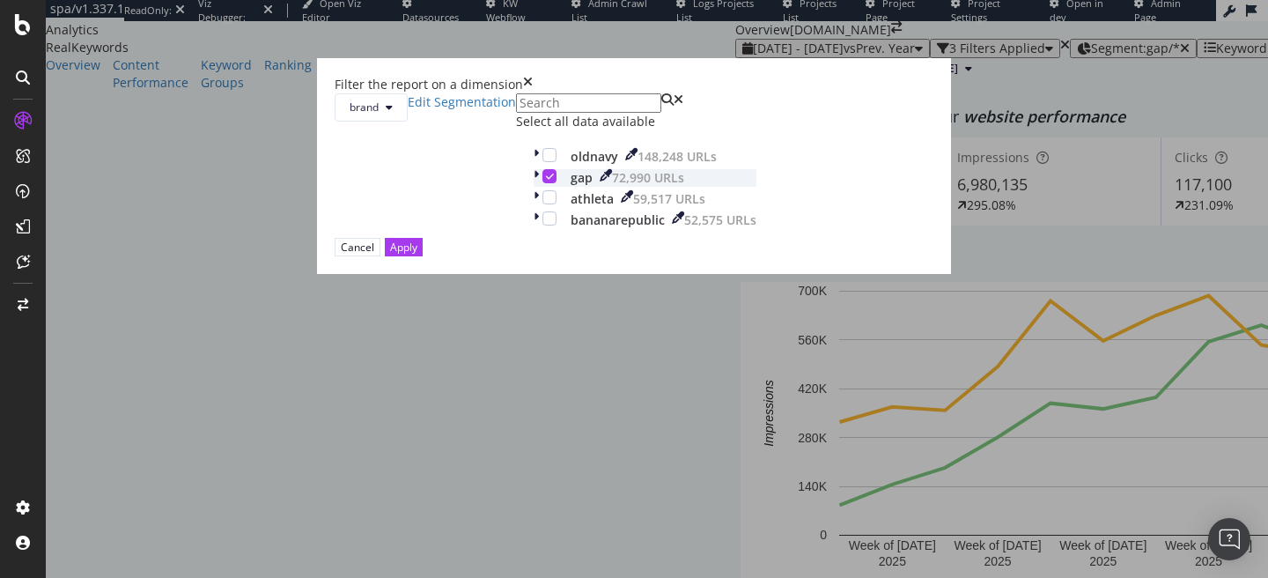
click at [543, 183] on div "modal" at bounding box center [550, 176] width 14 height 14
click at [543, 204] on div "modal" at bounding box center [550, 197] width 14 height 14
click at [417, 255] on div "Apply" at bounding box center [403, 247] width 27 height 17
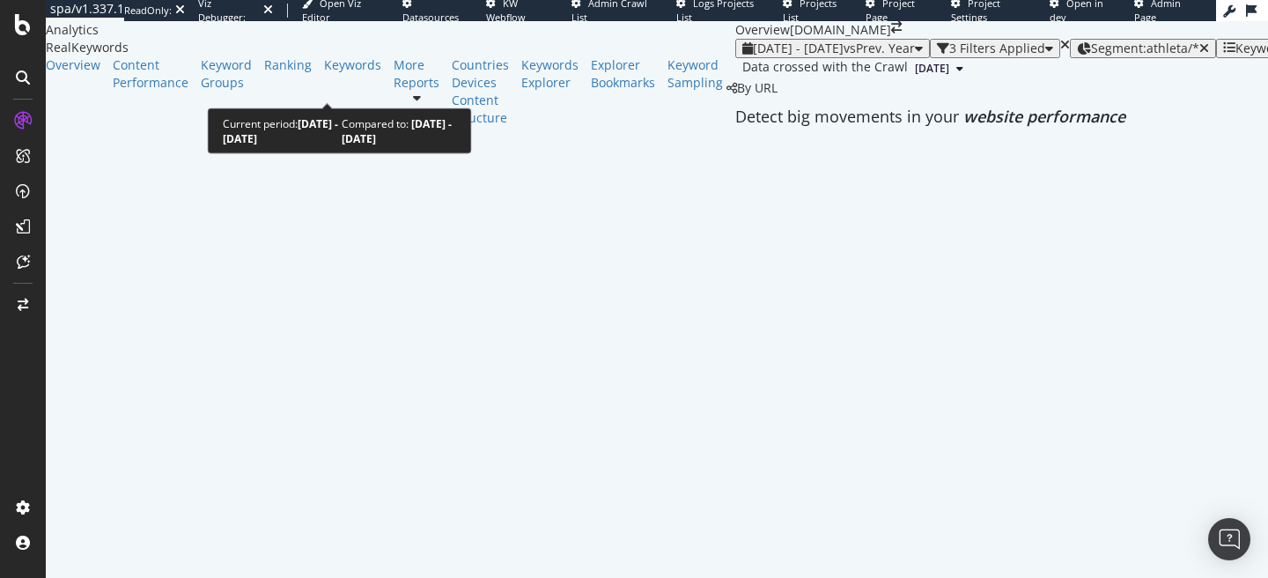
click at [753, 56] on span "2025 May. 5th - Aug. 23rd" at bounding box center [798, 48] width 91 height 17
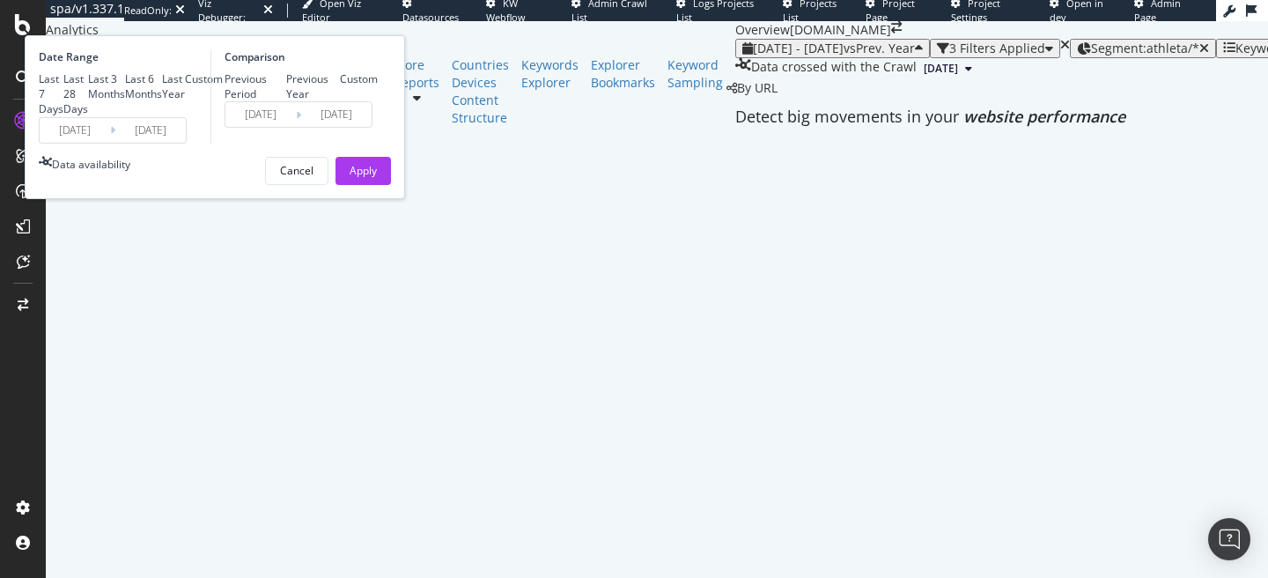
click at [187, 144] on div "2025/05/05 Navigate forward to interact with the calendar and select a date. Pr…" at bounding box center [113, 130] width 148 height 26
click at [186, 143] on input "[DATE]" at bounding box center [150, 130] width 70 height 25
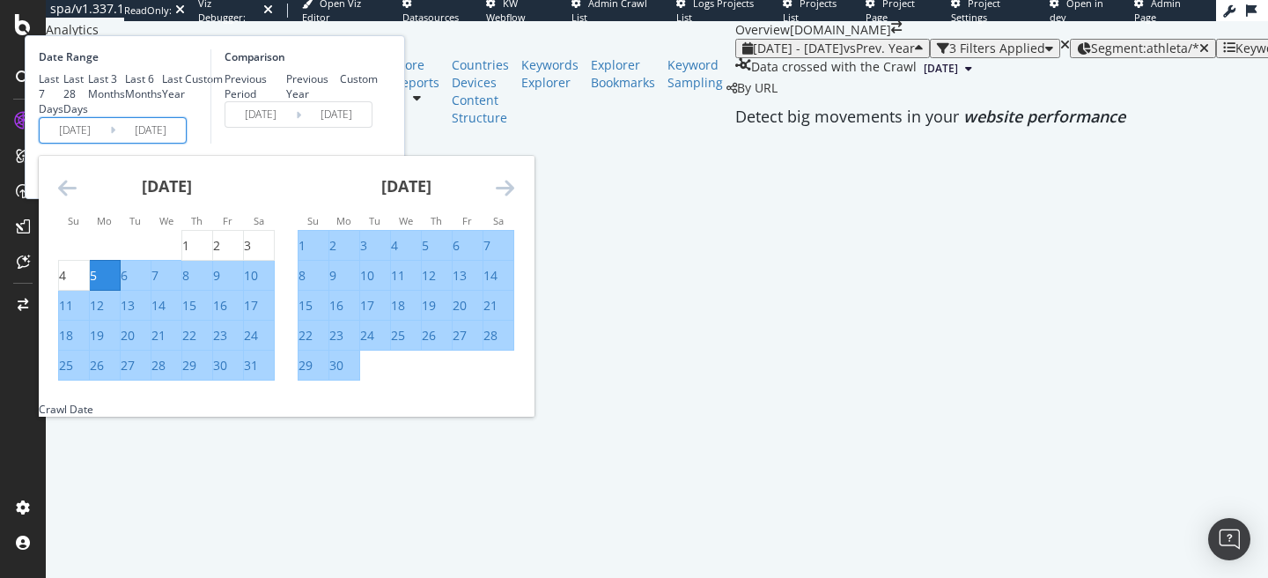
scroll to position [504, 0]
click at [514, 231] on div "[DATE]" at bounding box center [406, 193] width 217 height 75
click at [514, 198] on icon "Move forward to switch to the next month." at bounding box center [505, 187] width 18 height 21
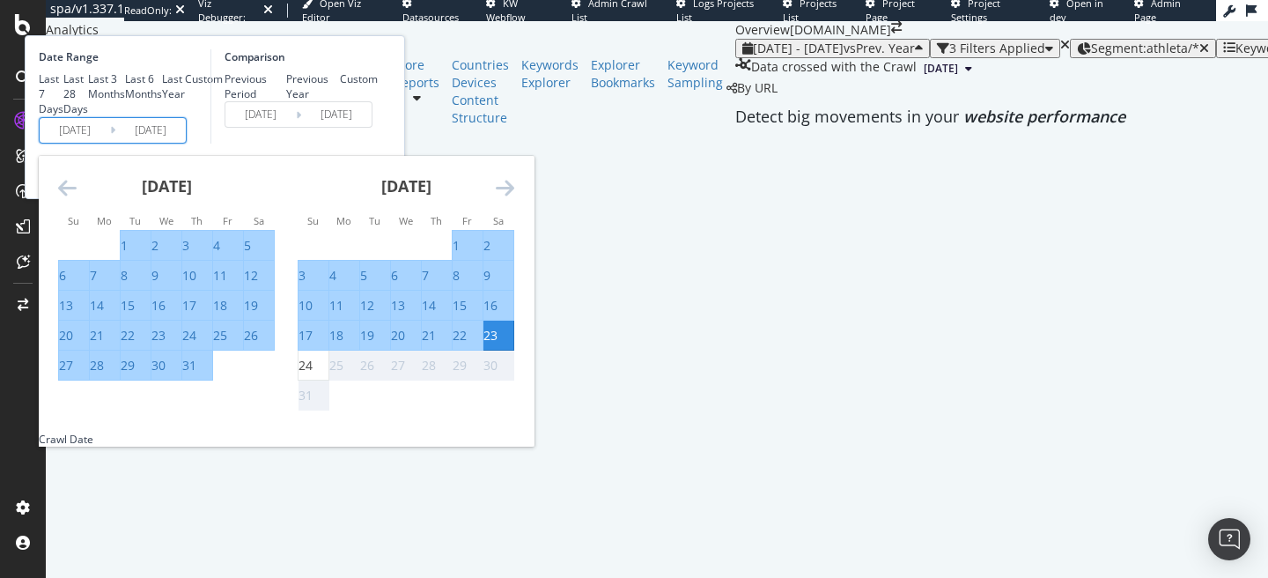
click at [514, 198] on icon "Move forward to switch to the next month." at bounding box center [505, 187] width 18 height 21
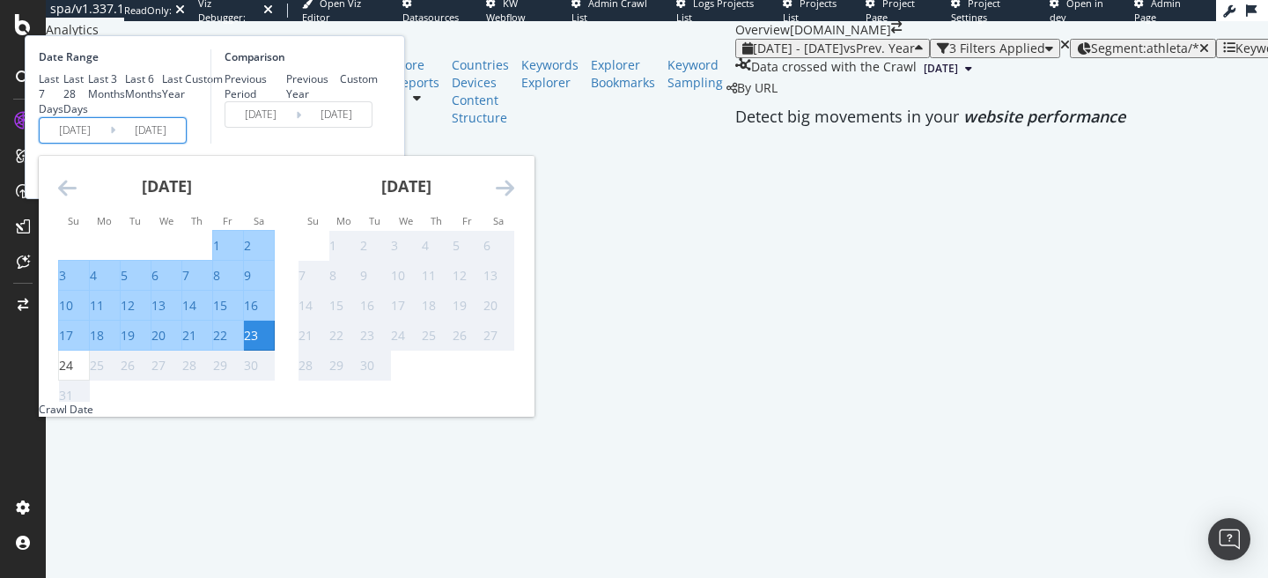
click at [514, 198] on icon "Move forward to switch to the next month." at bounding box center [505, 187] width 18 height 21
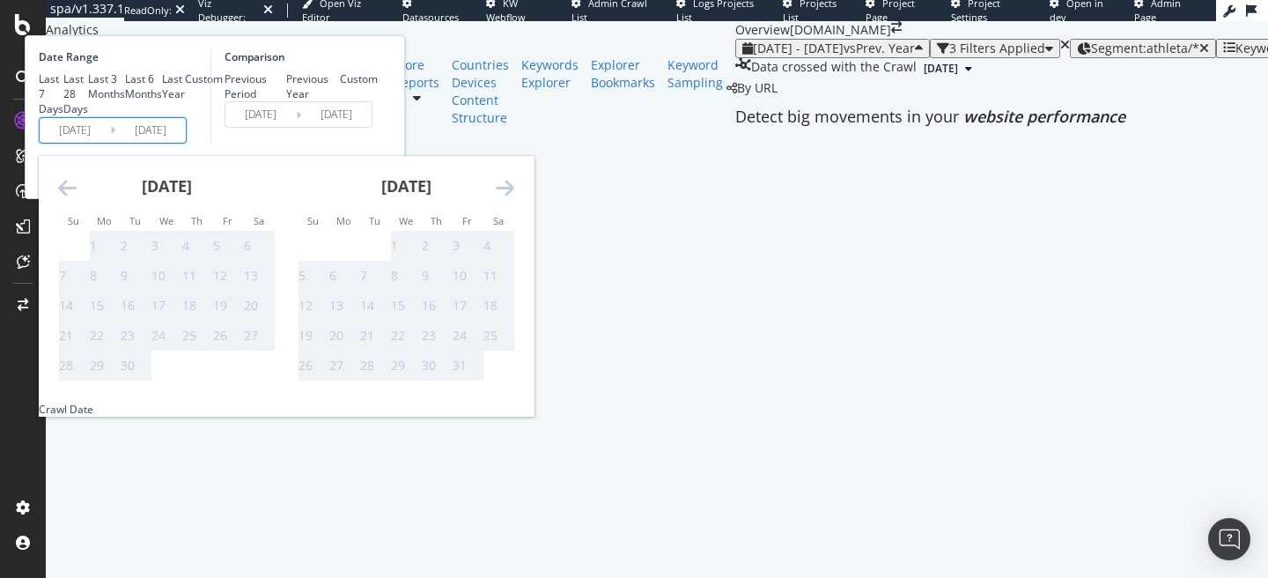
click at [77, 198] on icon "Move backward to switch to the previous month." at bounding box center [67, 187] width 18 height 21
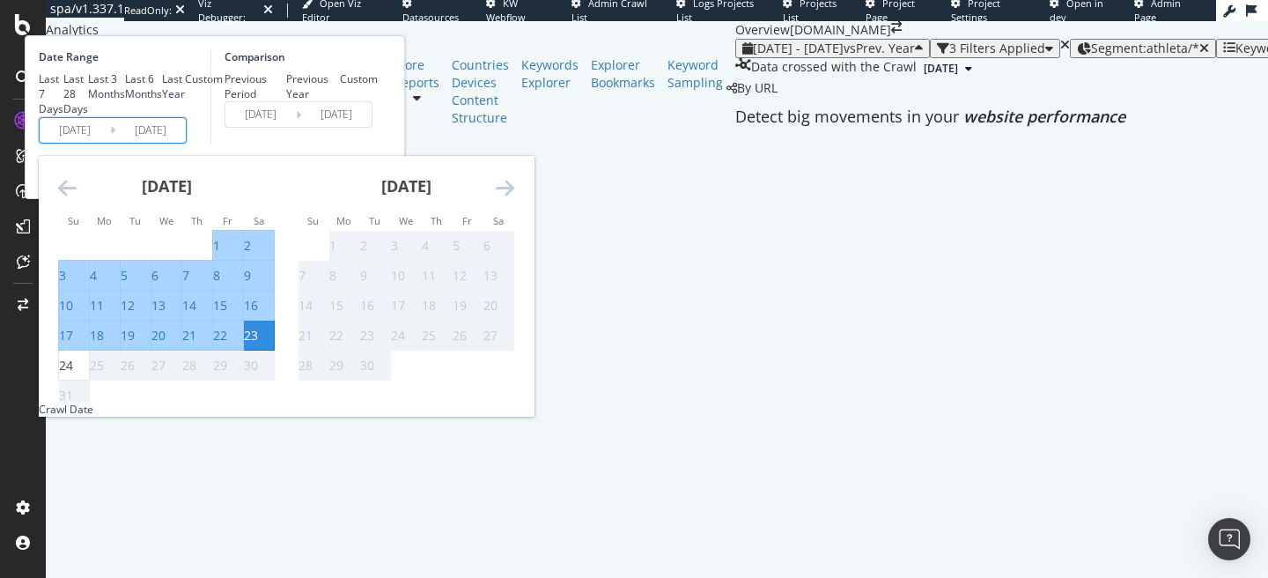
click at [77, 198] on icon "Move backward to switch to the previous month." at bounding box center [67, 187] width 18 height 21
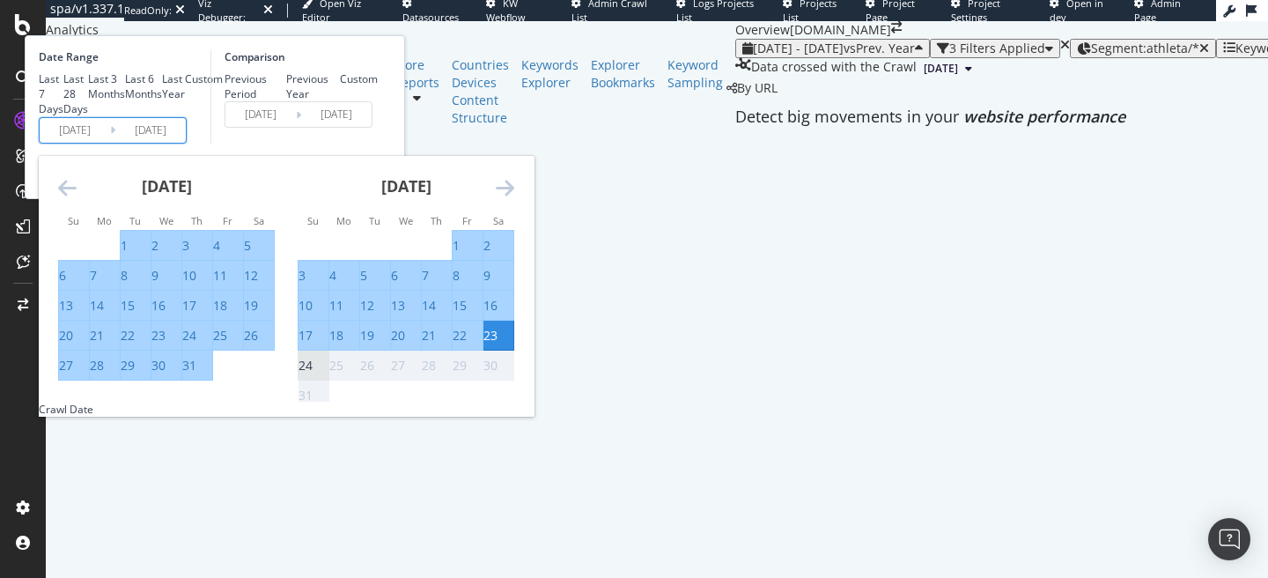
click at [313, 374] on div "24" at bounding box center [306, 366] width 14 height 18
type input "2025/08/24"
type input "2024/08/25"
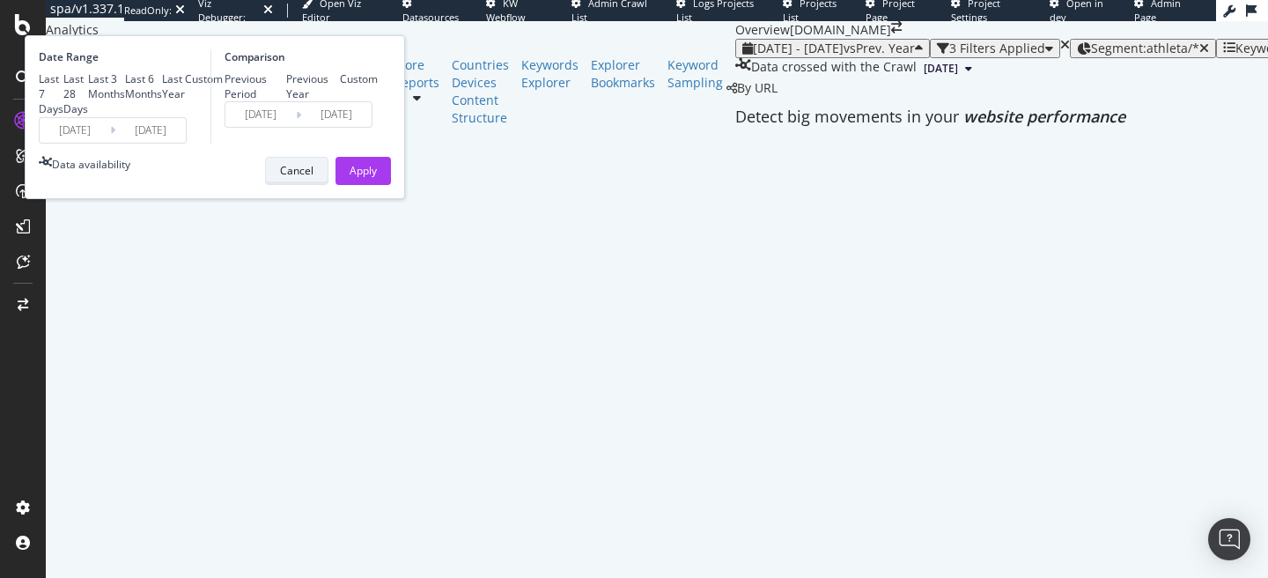
click at [405, 199] on div "Date Range Last 7 Days Last 28 Days Last 3 Months Last 6 Months Last Year Custo…" at bounding box center [215, 117] width 380 height 164
click at [314, 178] on div "Cancel" at bounding box center [296, 170] width 33 height 15
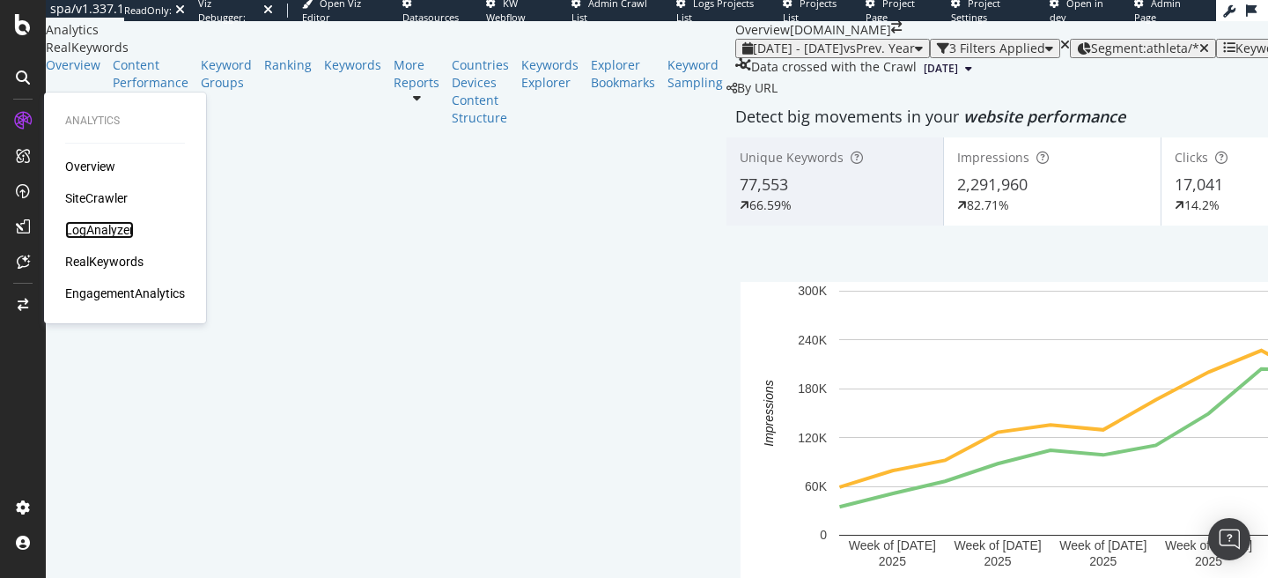
click at [97, 235] on div "LogAnalyzer" at bounding box center [99, 230] width 69 height 18
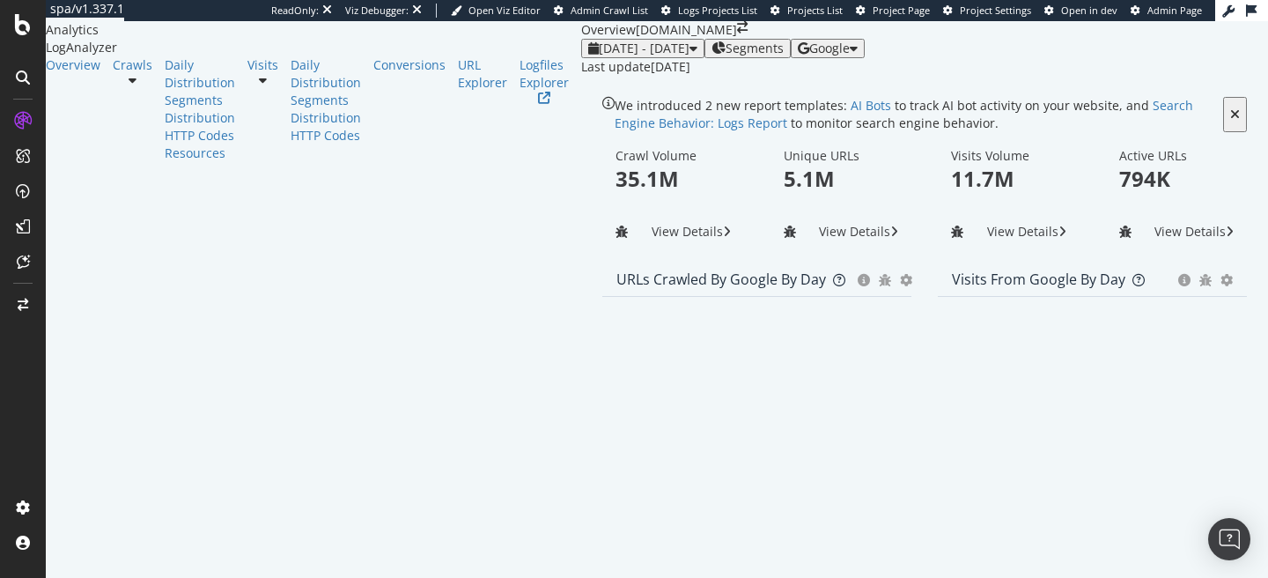
click at [858, 55] on div "Google" at bounding box center [828, 48] width 60 height 14
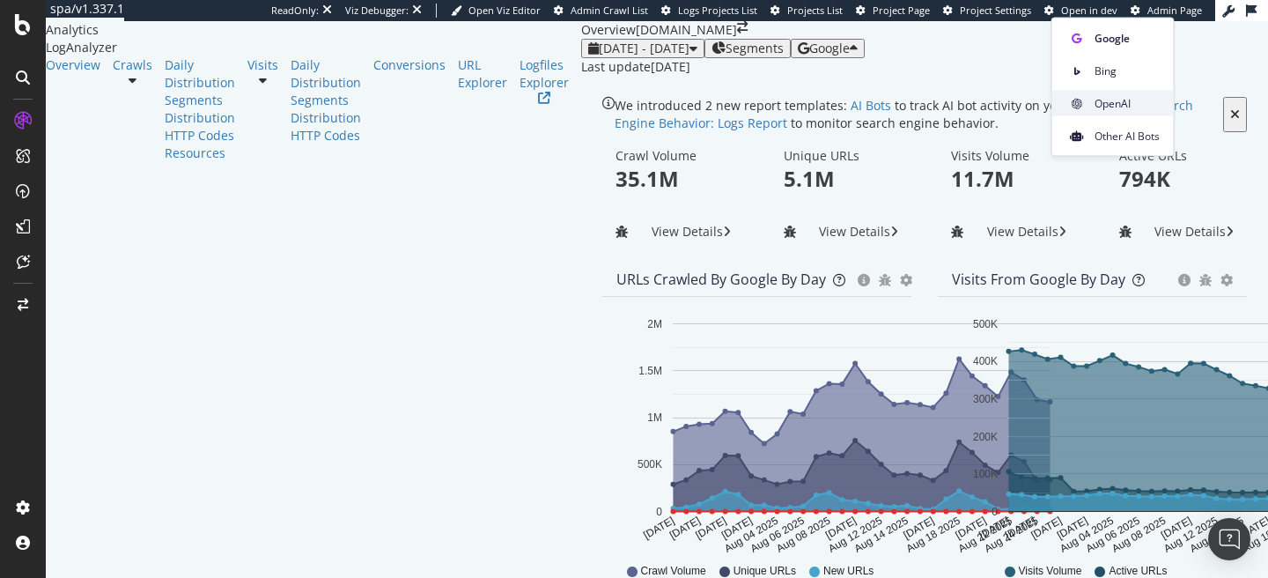
click at [1126, 107] on span "OpenAI" at bounding box center [1127, 103] width 65 height 16
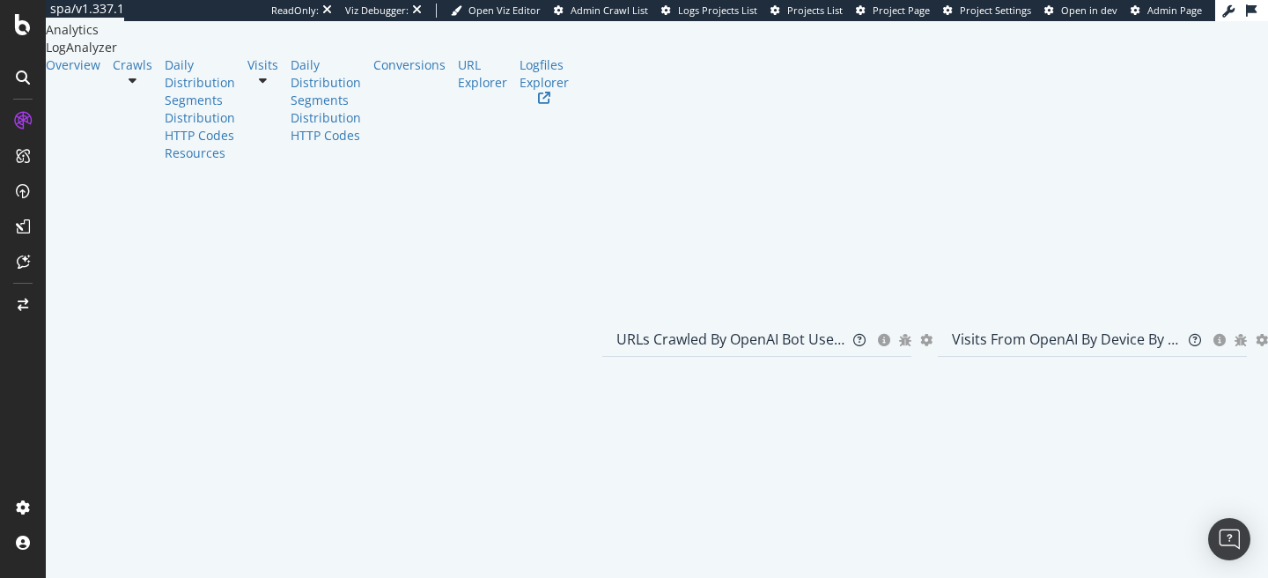
scroll to position [690, 0]
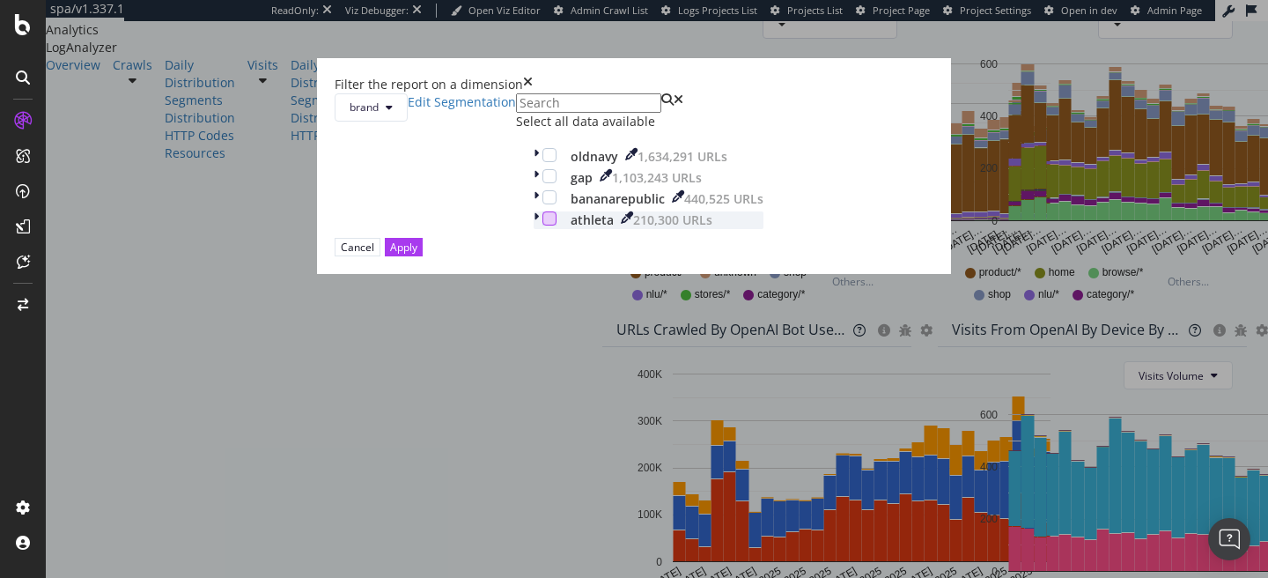
click at [543, 225] on div "modal" at bounding box center [550, 218] width 14 height 14
click at [543, 183] on div "modal" at bounding box center [550, 176] width 14 height 14
click at [423, 256] on button "Apply" at bounding box center [404, 247] width 38 height 18
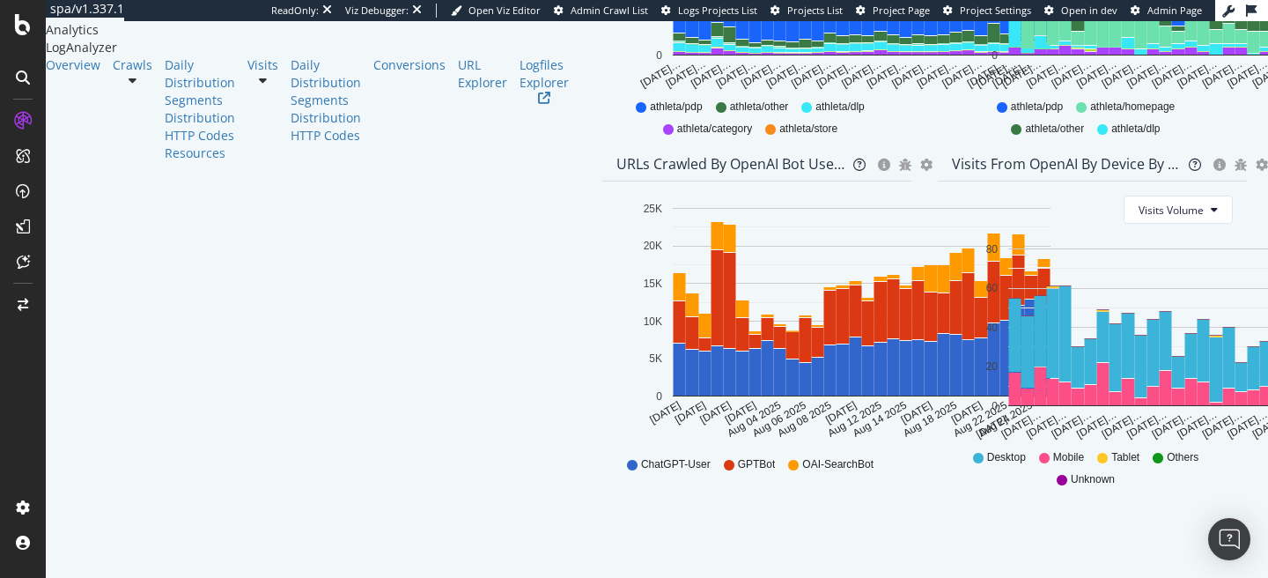
scroll to position [855, 0]
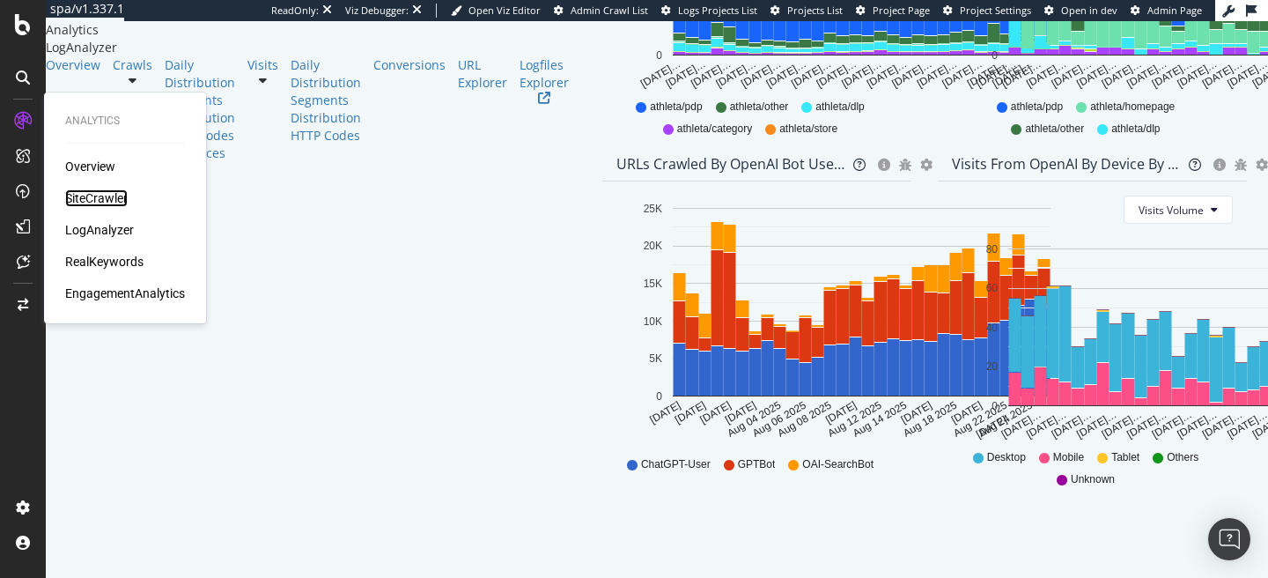
click at [107, 196] on div "SiteCrawler" at bounding box center [96, 198] width 63 height 18
